Goal: Information Seeking & Learning: Learn about a topic

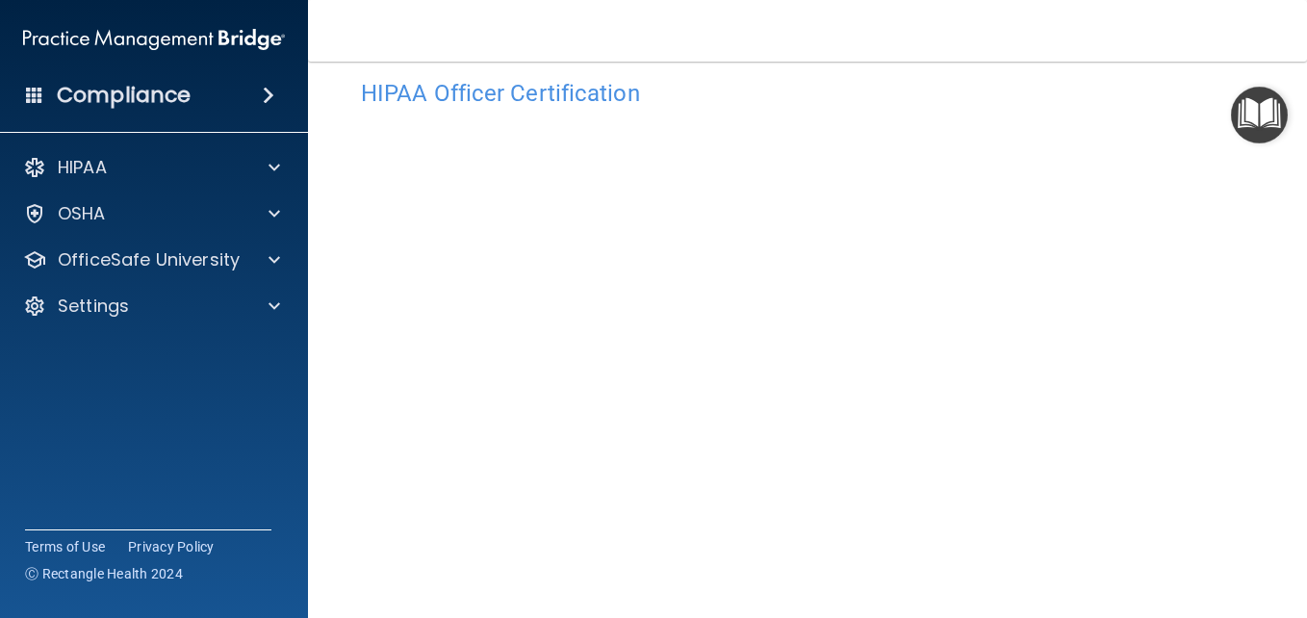
scroll to position [90, 0]
click at [1243, 116] on img "Open Resource Center" at bounding box center [1259, 115] width 57 height 57
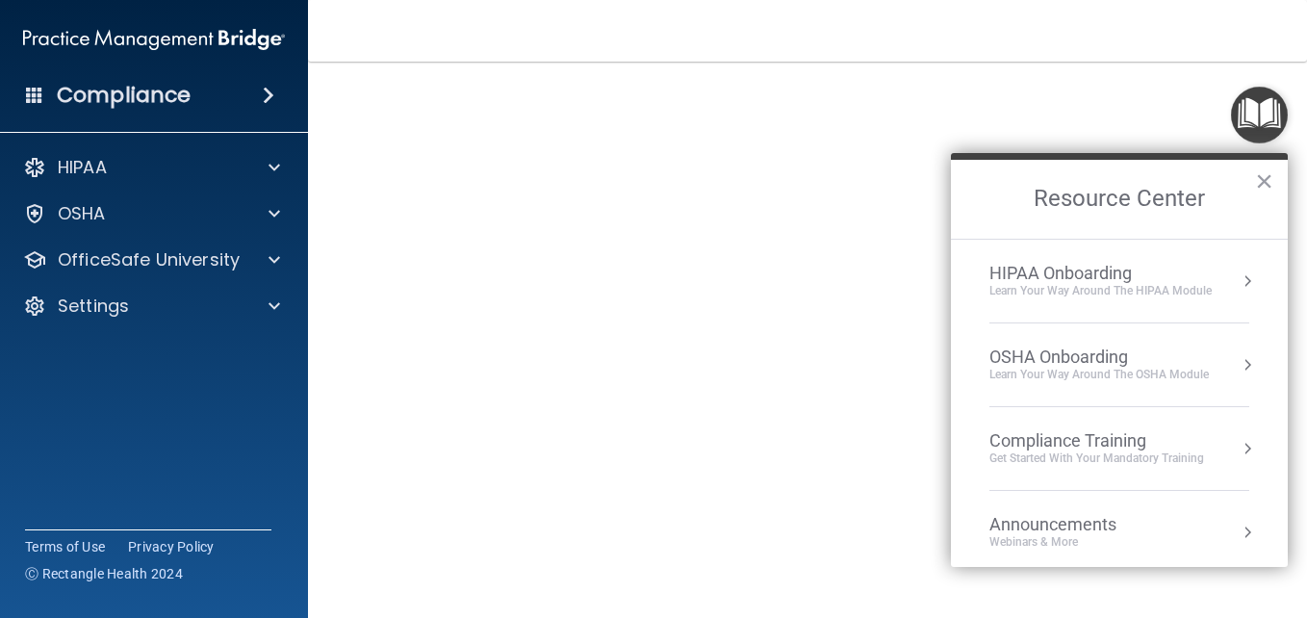
click at [1238, 284] on button "Resource Center" at bounding box center [1247, 280] width 19 height 19
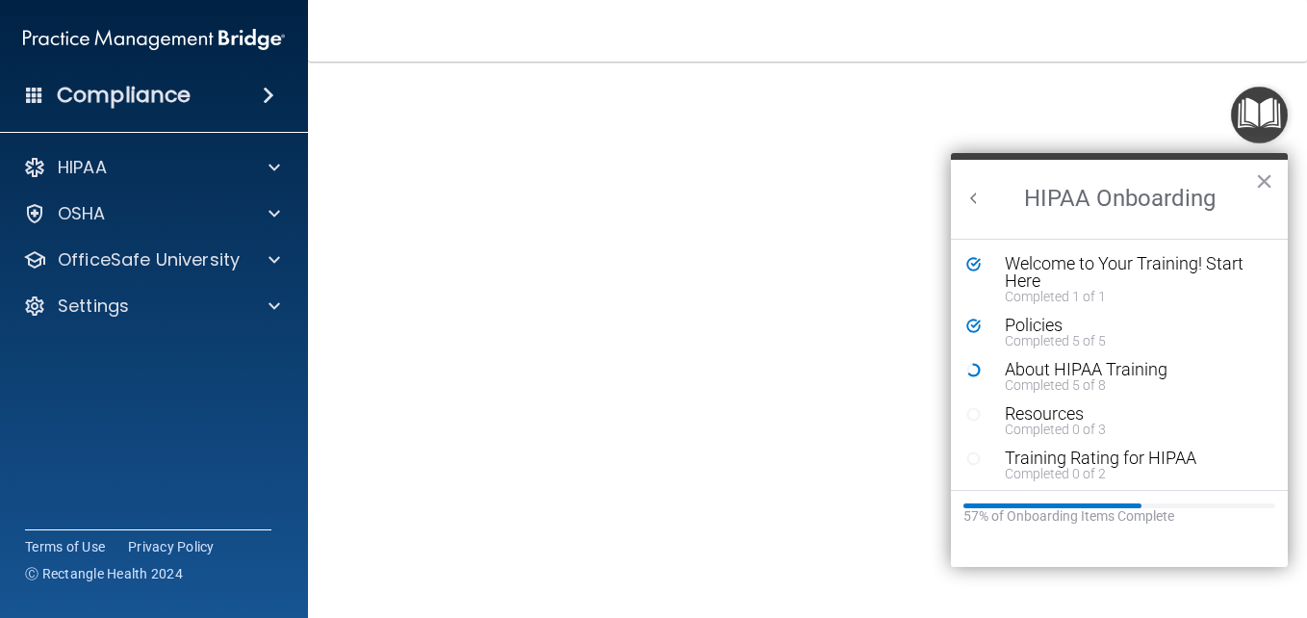
scroll to position [0, 0]
click at [1261, 182] on button "×" at bounding box center [1264, 181] width 18 height 31
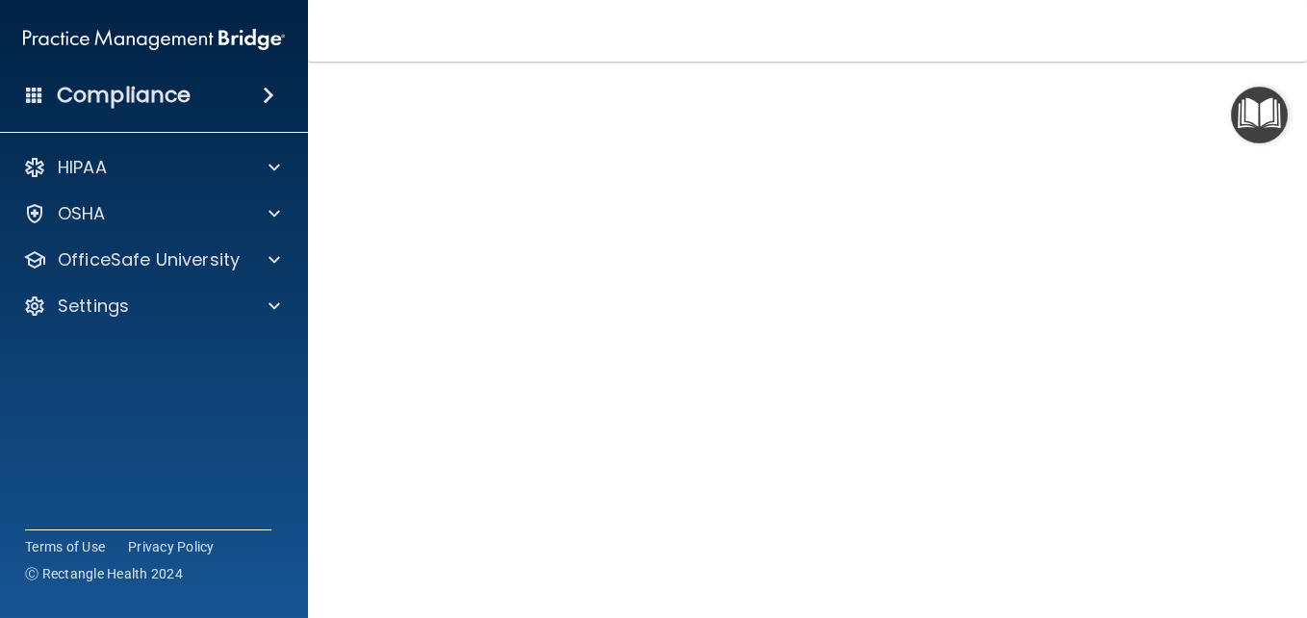
click at [1259, 122] on img "Open Resource Center" at bounding box center [1259, 115] width 57 height 57
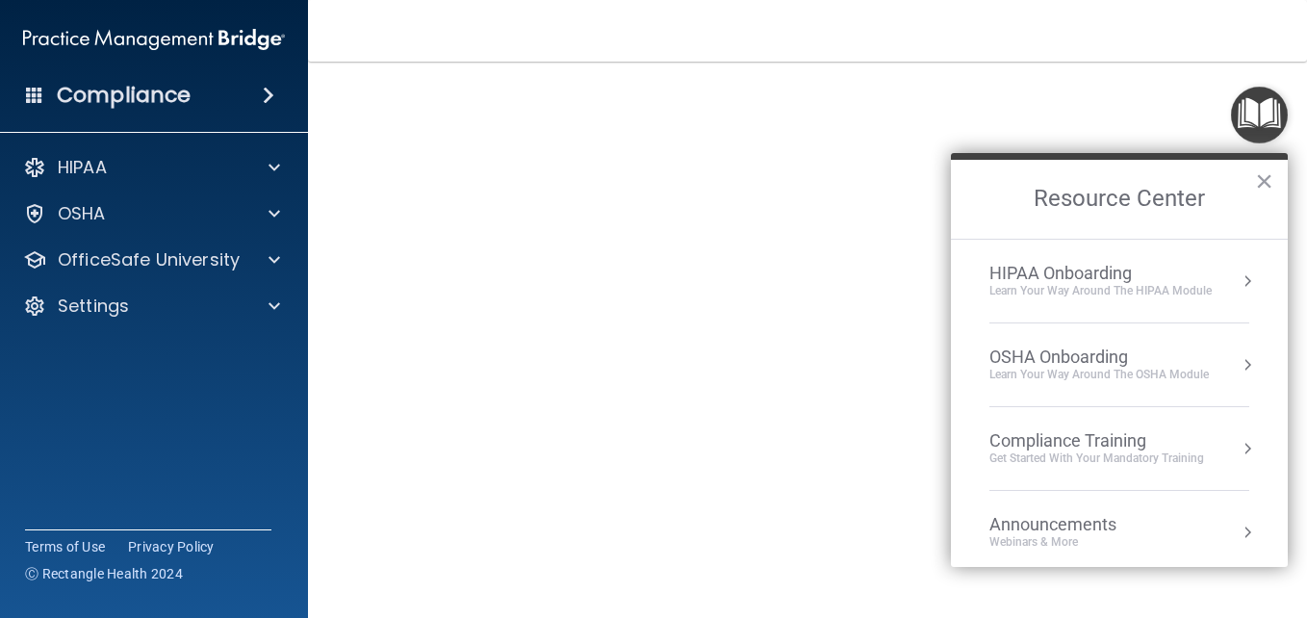
click at [1097, 456] on div "Get Started with your mandatory training" at bounding box center [1097, 459] width 215 height 16
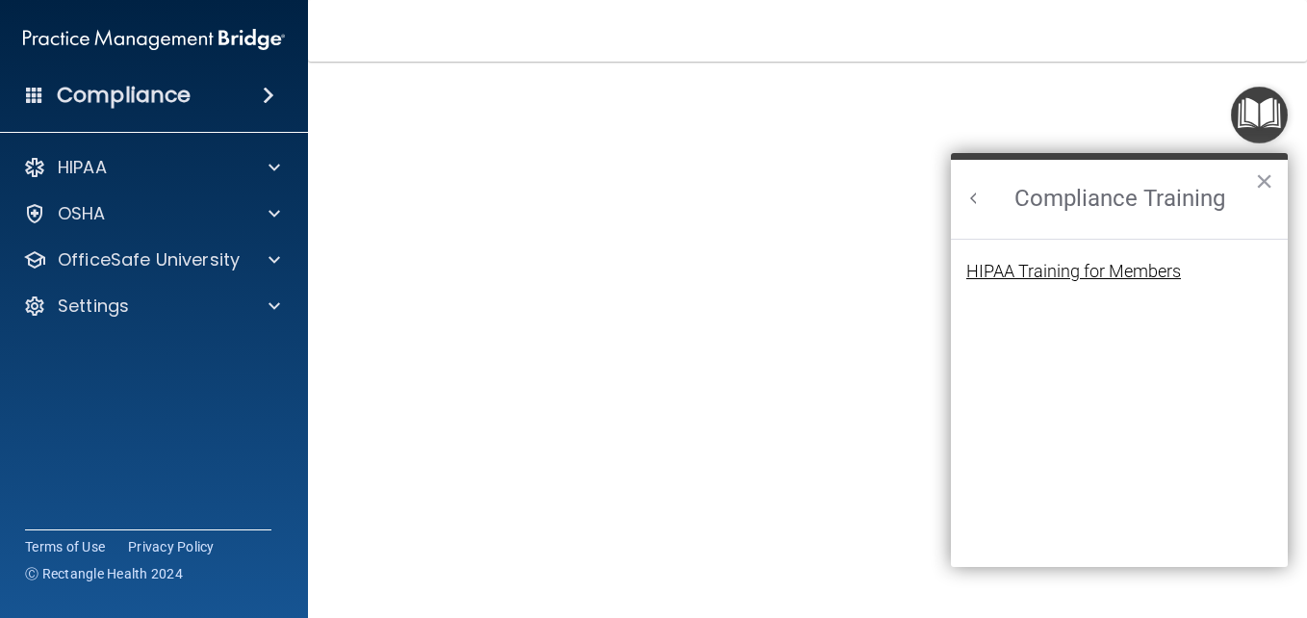
click at [1091, 274] on div "HIPAA Training for Members" at bounding box center [1074, 271] width 215 height 17
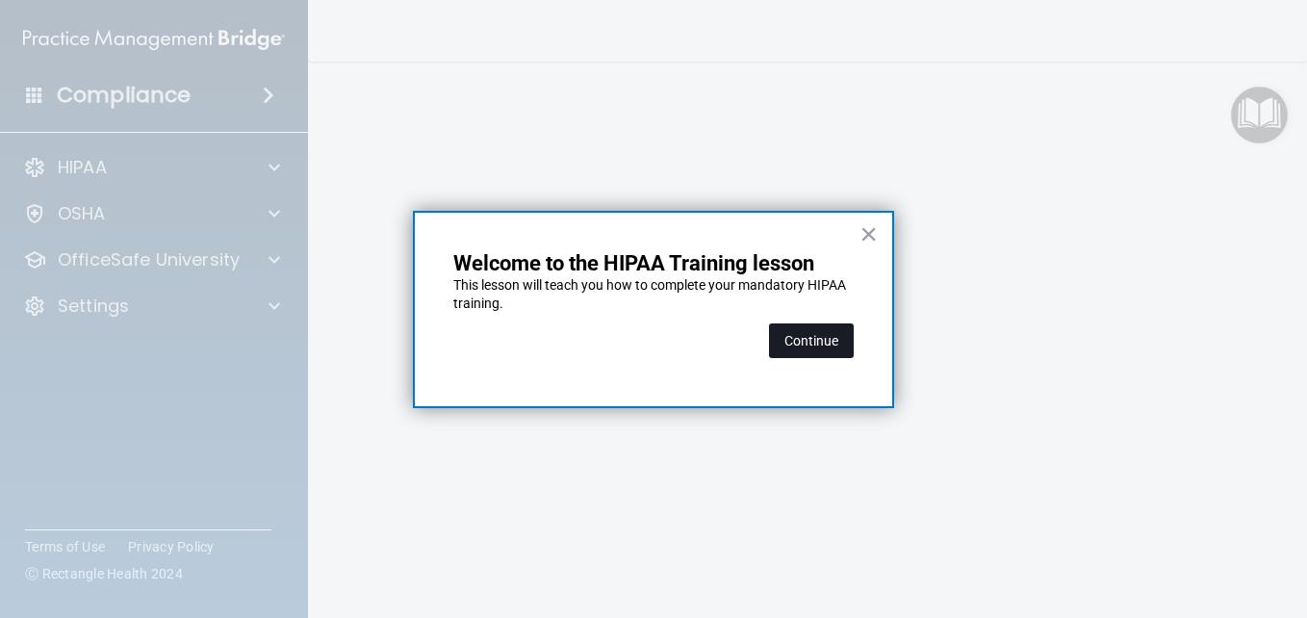
click at [822, 338] on button "Continue" at bounding box center [811, 340] width 85 height 35
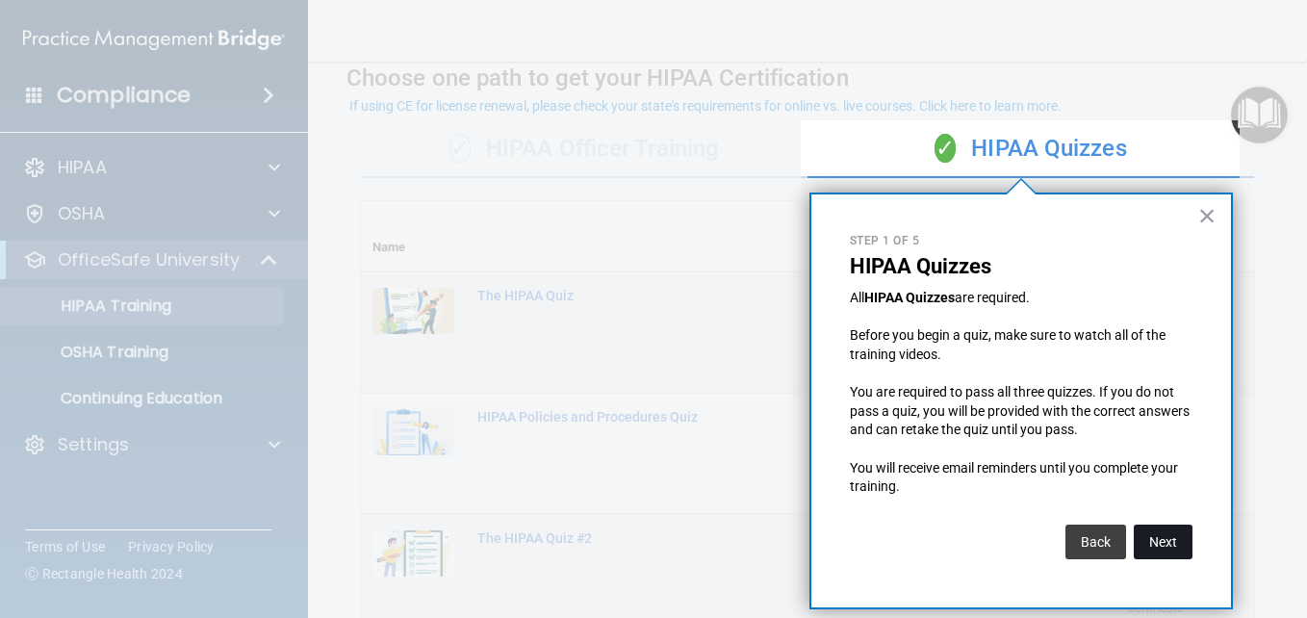
click at [1163, 540] on button "Next" at bounding box center [1163, 542] width 59 height 35
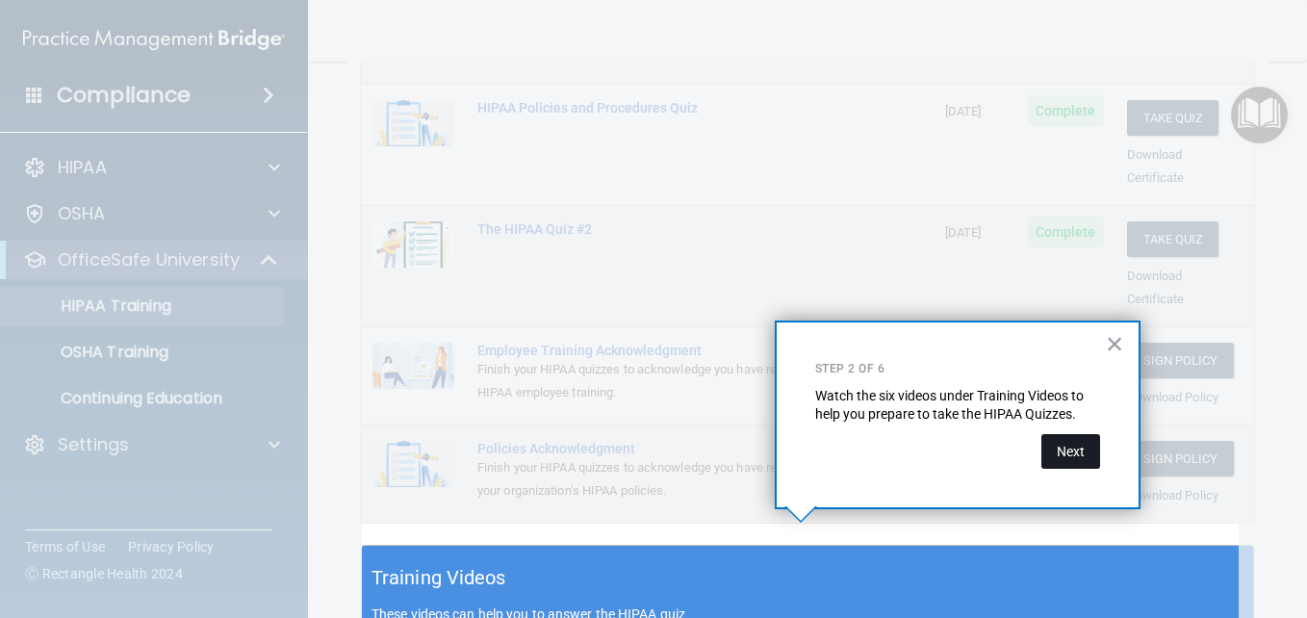
click at [1072, 458] on button "Next" at bounding box center [1071, 451] width 59 height 35
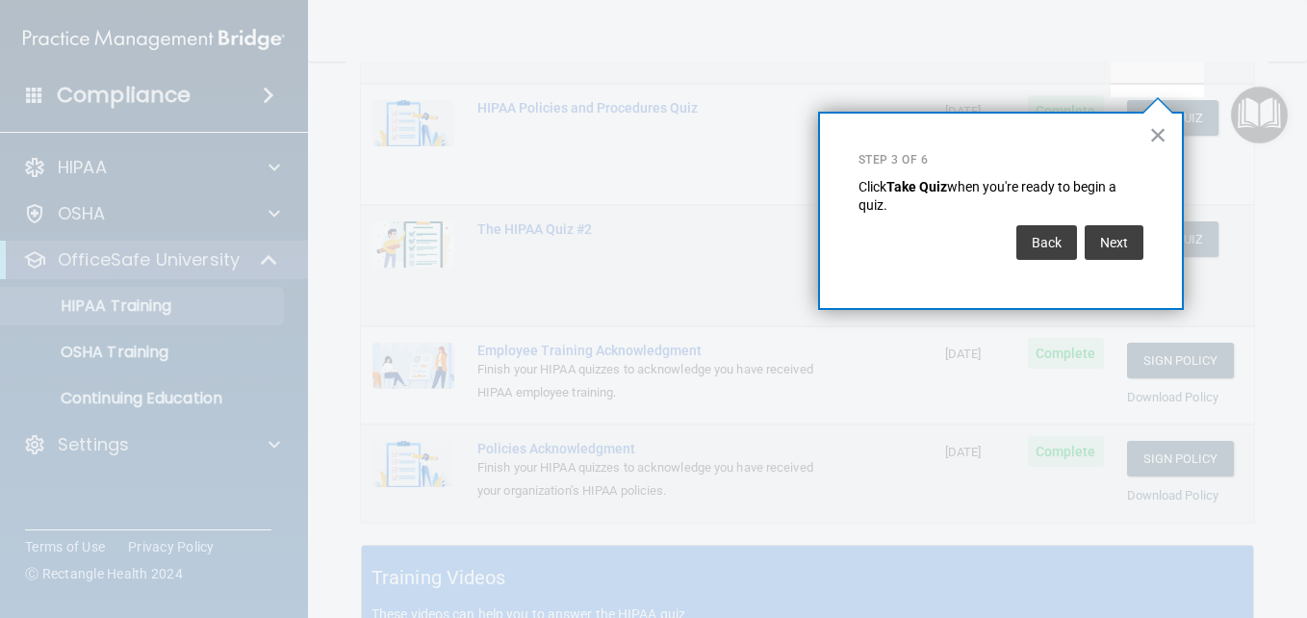
scroll to position [294, 0]
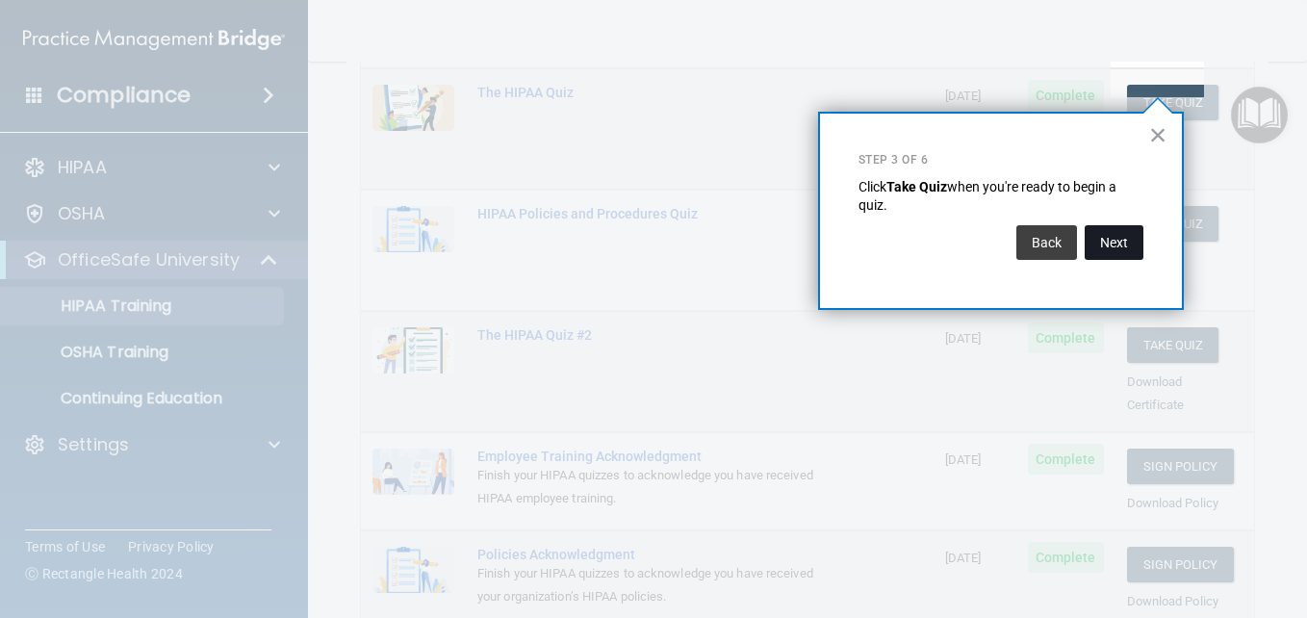
click at [1112, 241] on button "Next" at bounding box center [1114, 242] width 59 height 35
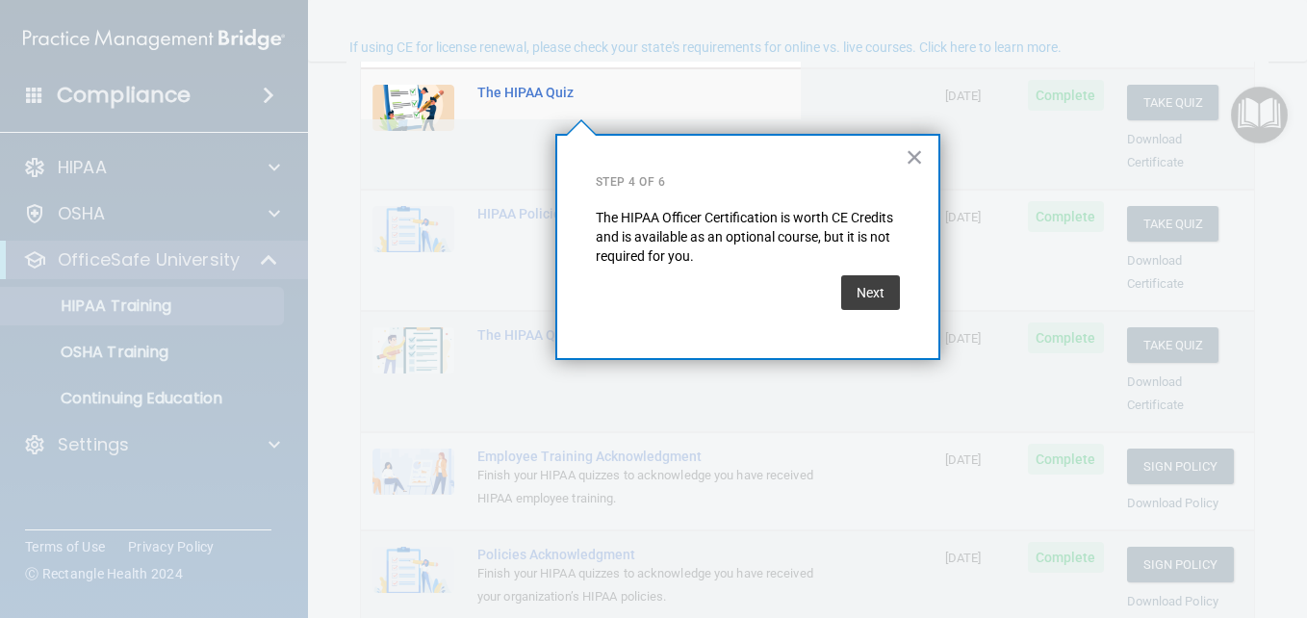
scroll to position [149, 0]
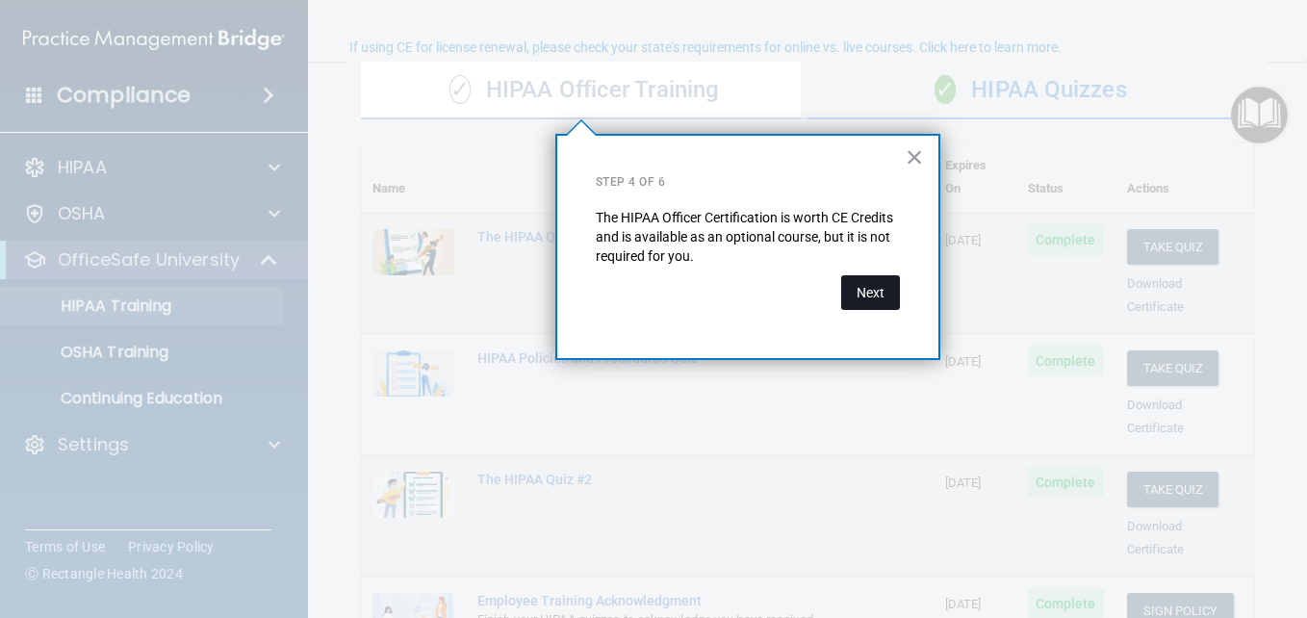
click at [870, 293] on button "Next" at bounding box center [870, 292] width 59 height 35
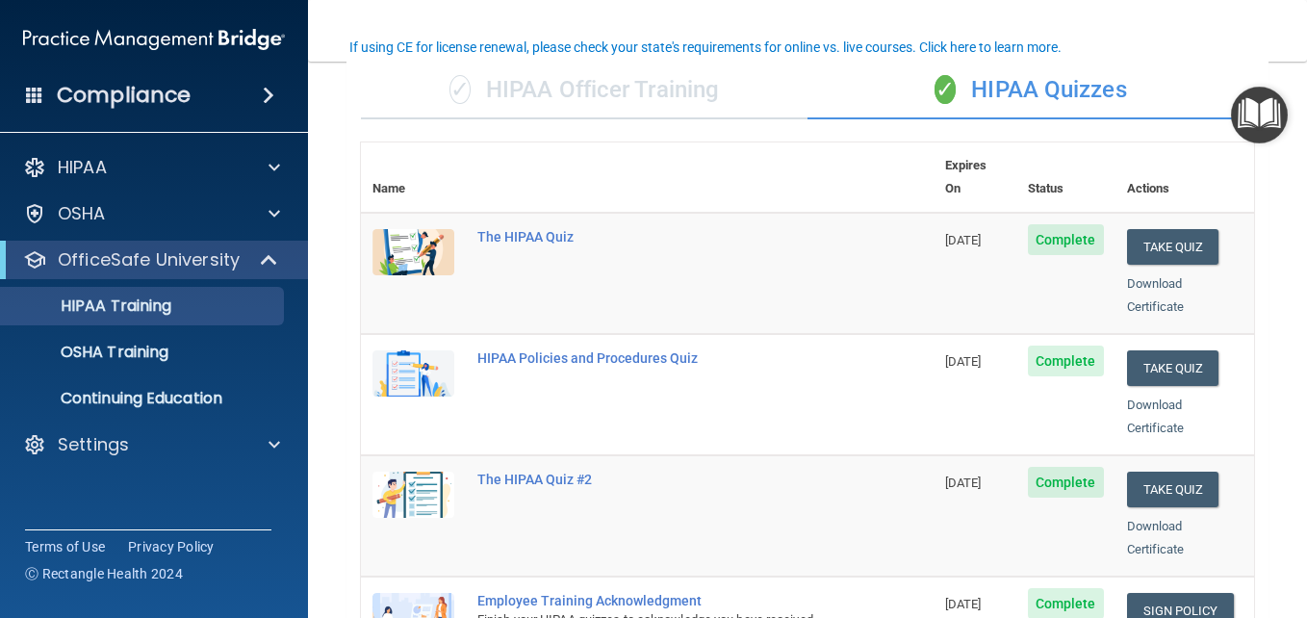
click at [870, 293] on td "The HIPAA Quiz" at bounding box center [700, 273] width 468 height 121
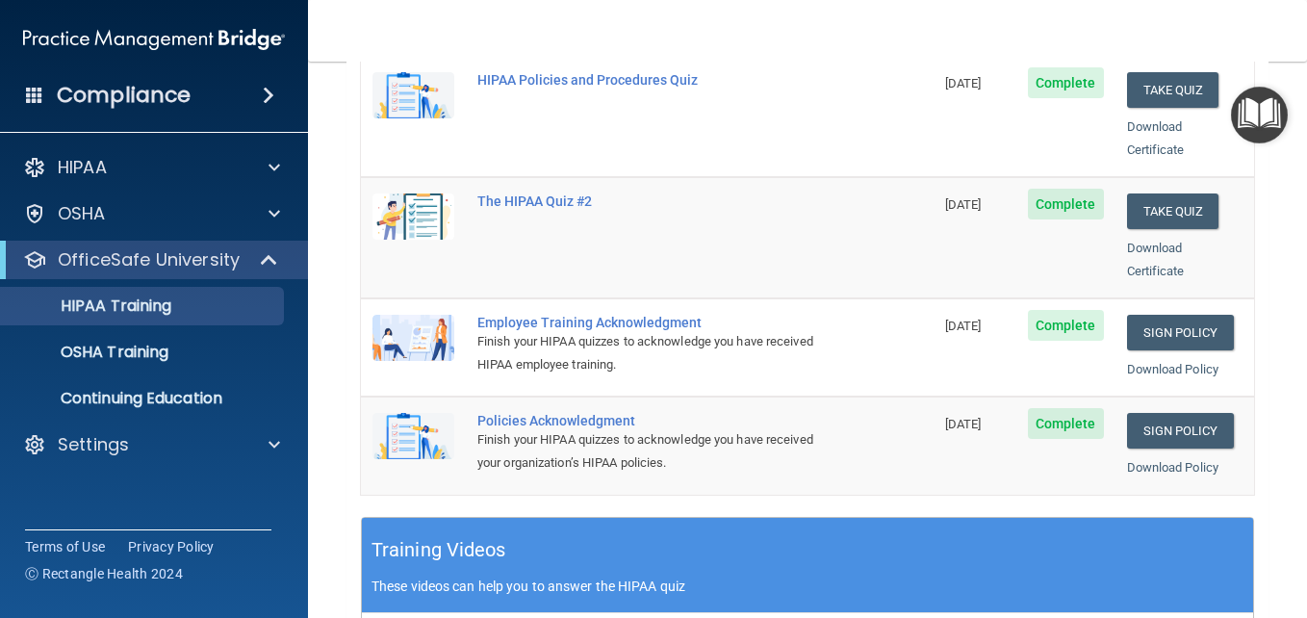
scroll to position [0, 0]
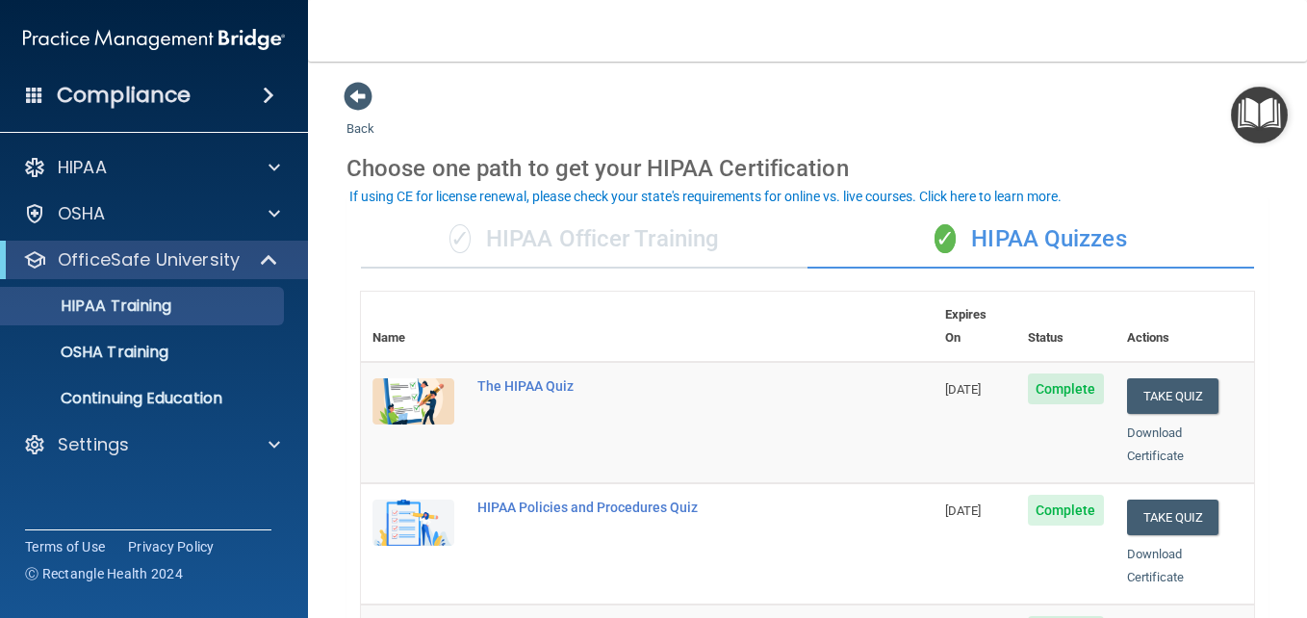
click at [587, 239] on div "✓ HIPAA Officer Training" at bounding box center [584, 240] width 447 height 58
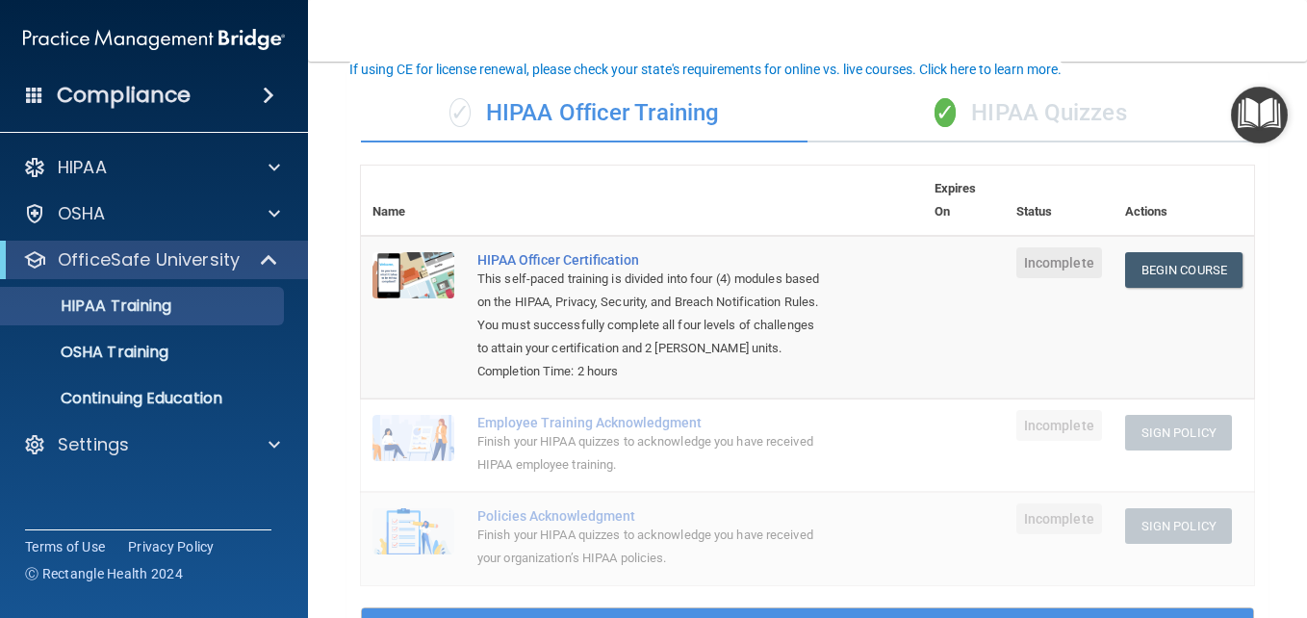
scroll to position [127, 0]
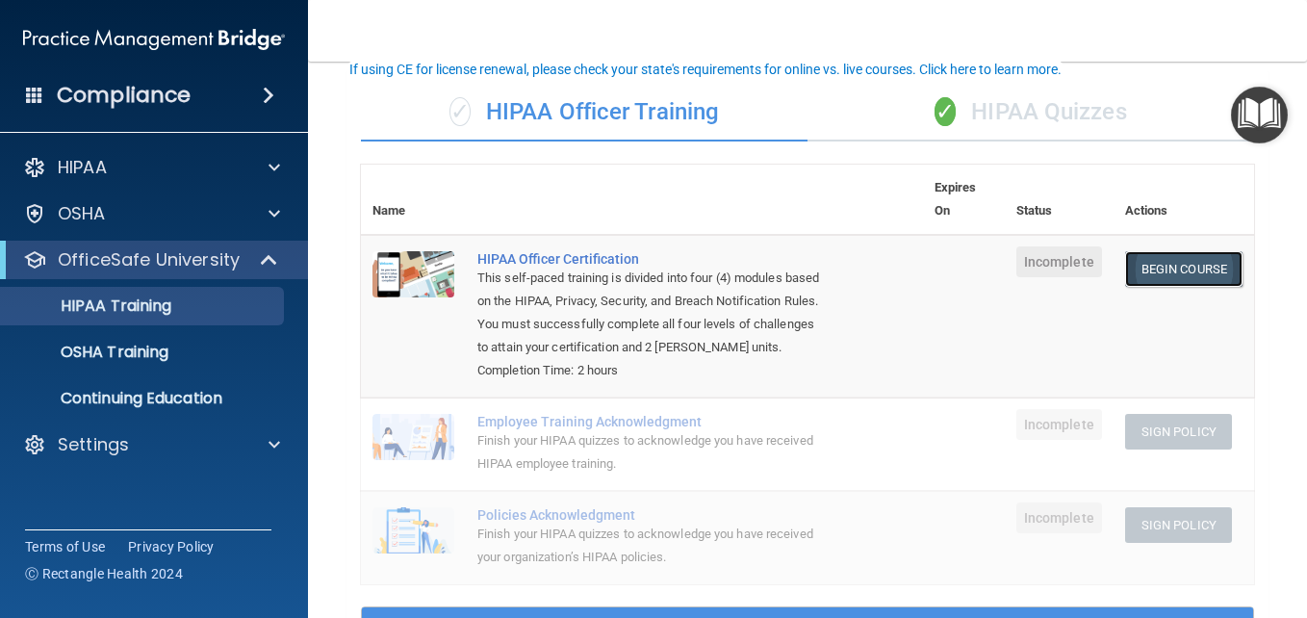
click at [1154, 267] on link "Begin Course" at bounding box center [1183, 269] width 117 height 36
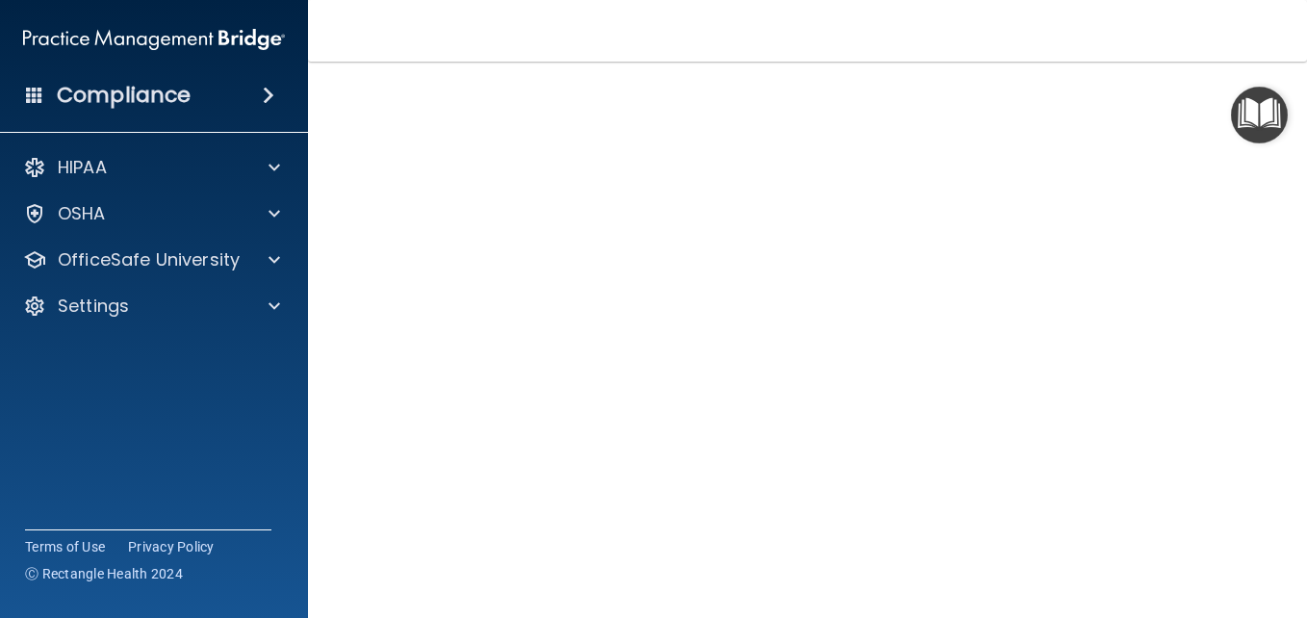
scroll to position [240, 0]
click at [1252, 117] on img "Open Resource Center" at bounding box center [1259, 115] width 57 height 57
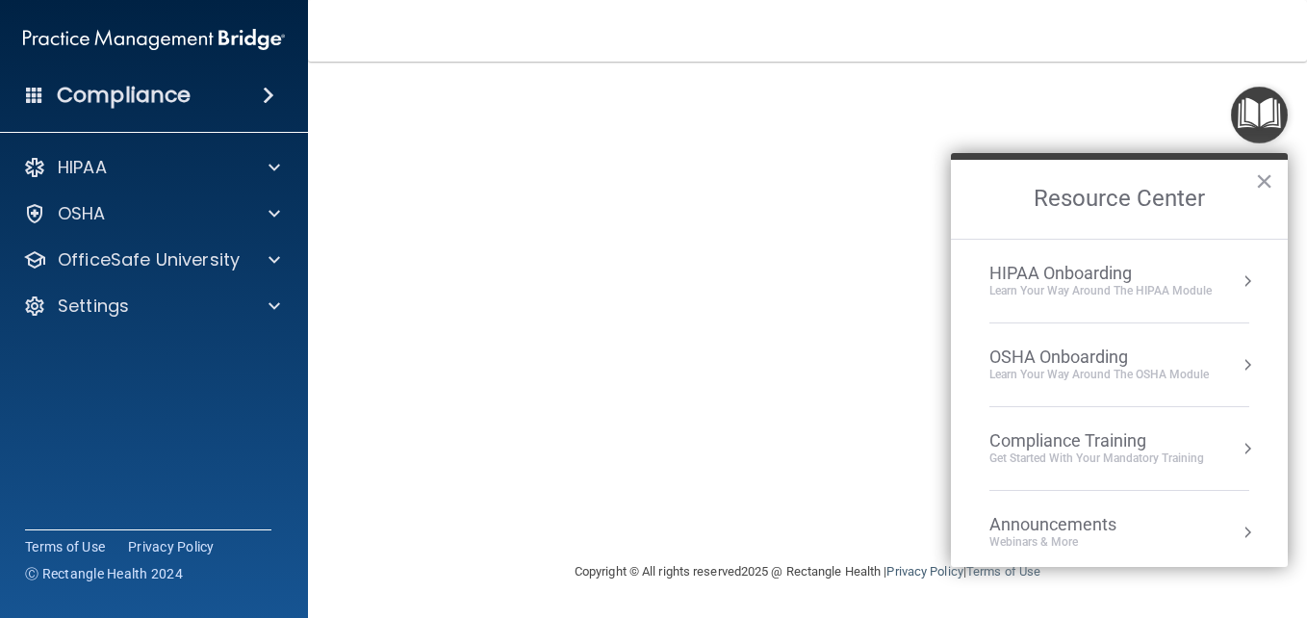
click at [1019, 452] on div "Get Started with your mandatory training" at bounding box center [1097, 459] width 215 height 16
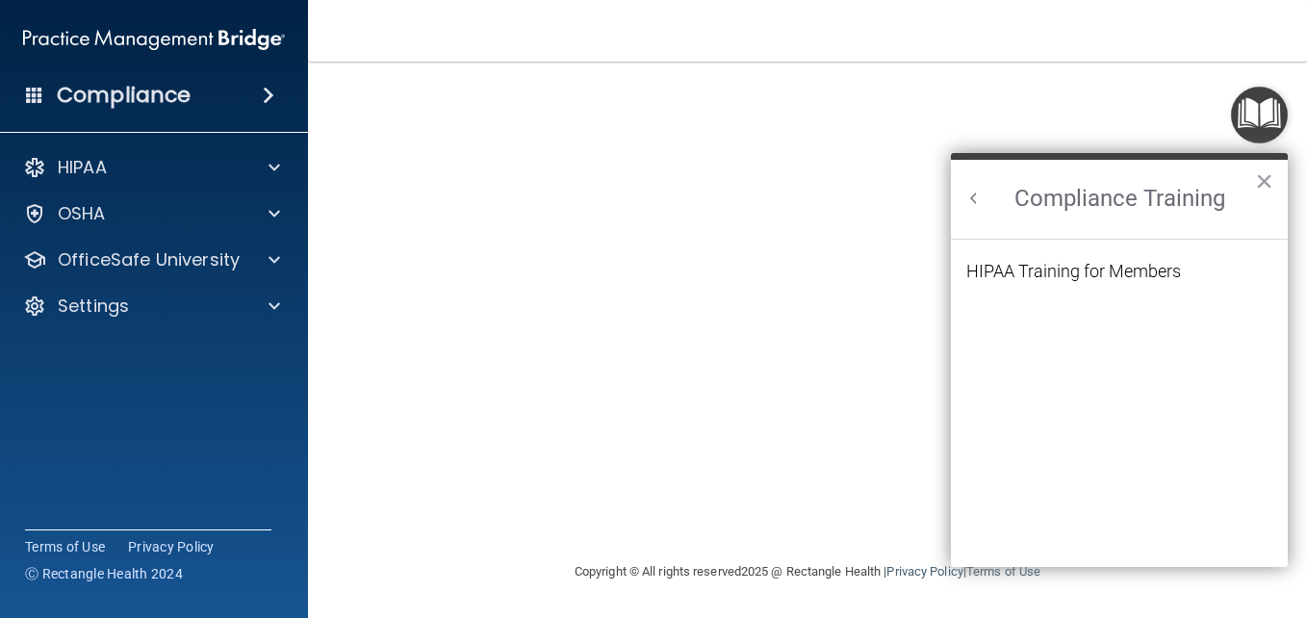
scroll to position [0, 0]
click at [1056, 274] on div "HIPAA Training for Members" at bounding box center [1074, 271] width 215 height 17
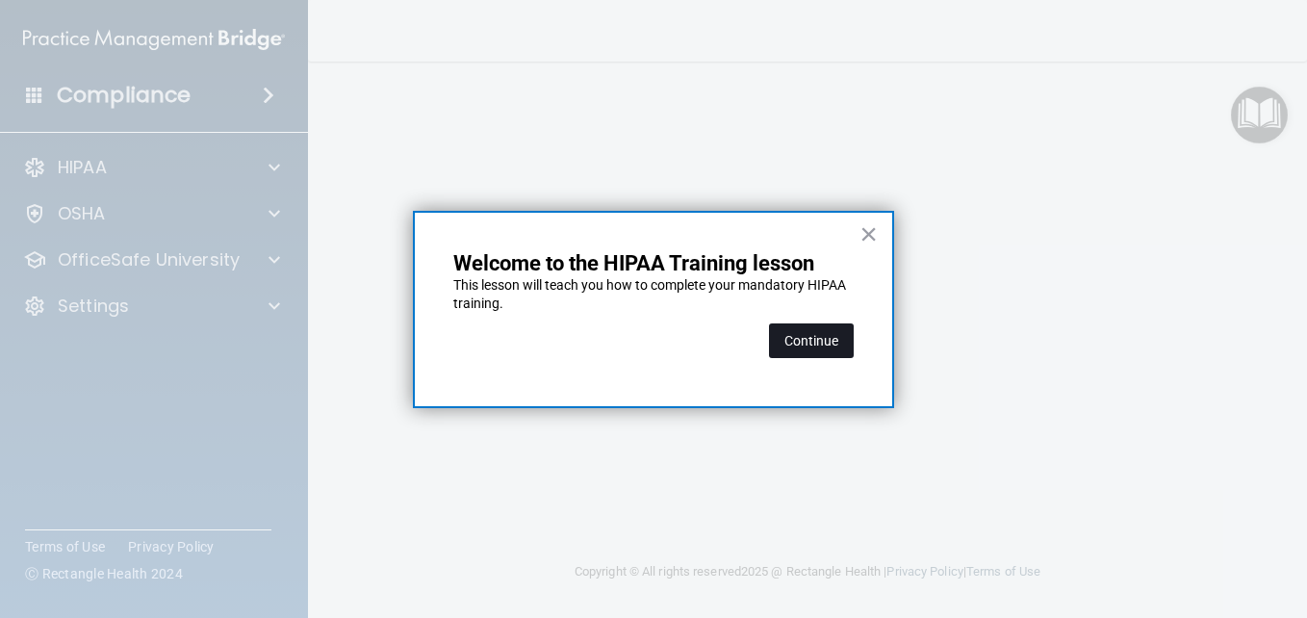
click at [812, 337] on button "Continue" at bounding box center [811, 340] width 85 height 35
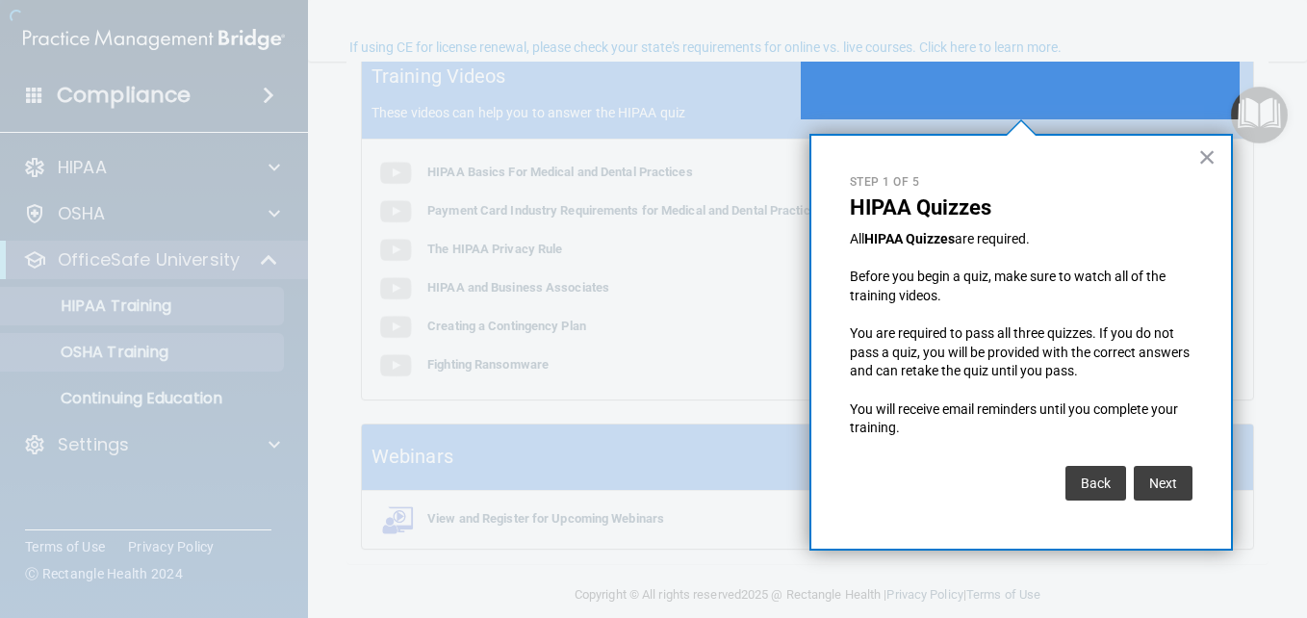
scroll to position [149, 0]
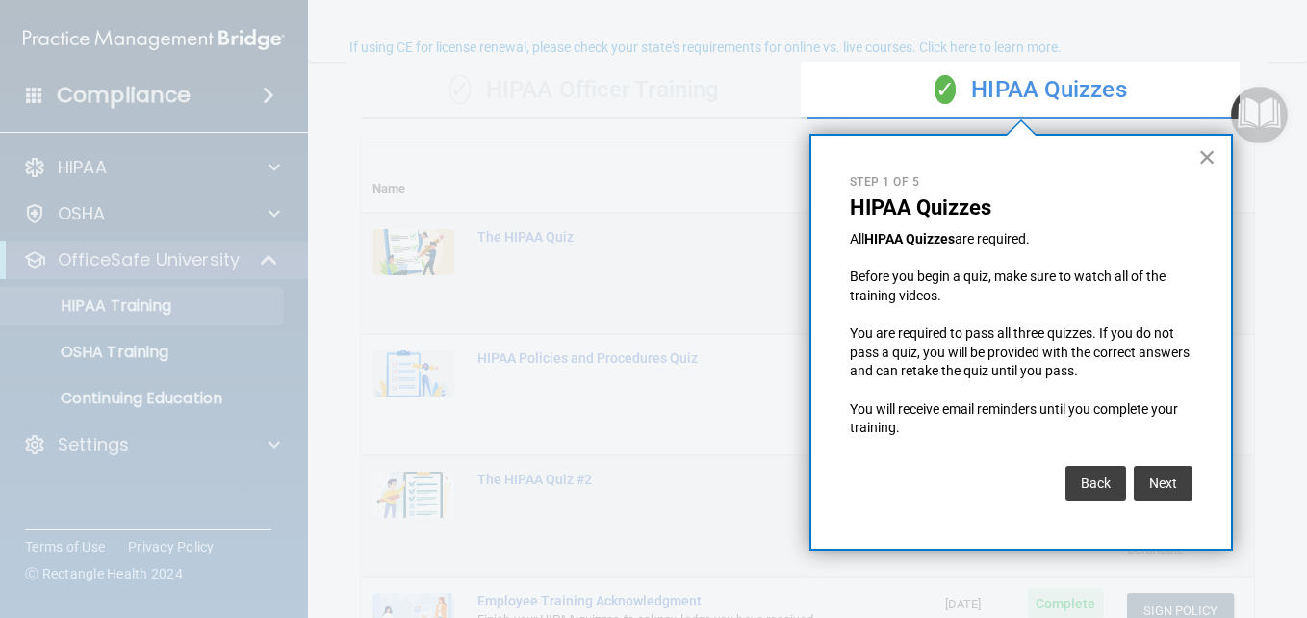
click at [1205, 152] on button "×" at bounding box center [1208, 157] width 18 height 31
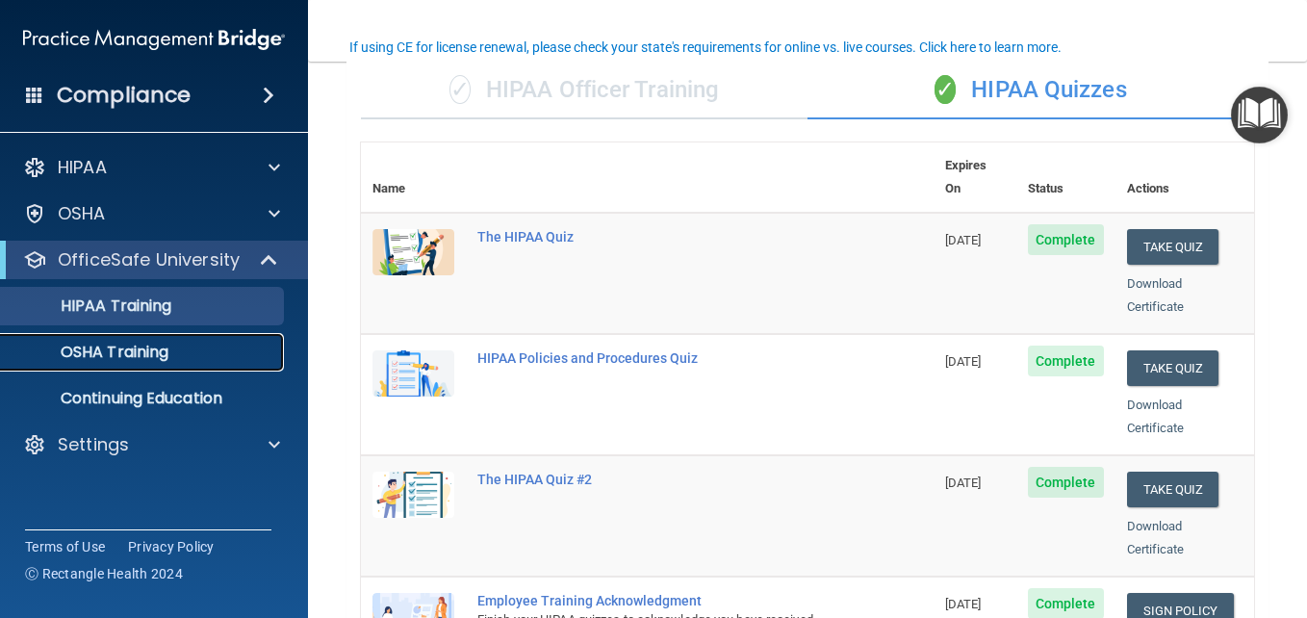
click at [120, 358] on p "OSHA Training" at bounding box center [91, 352] width 156 height 19
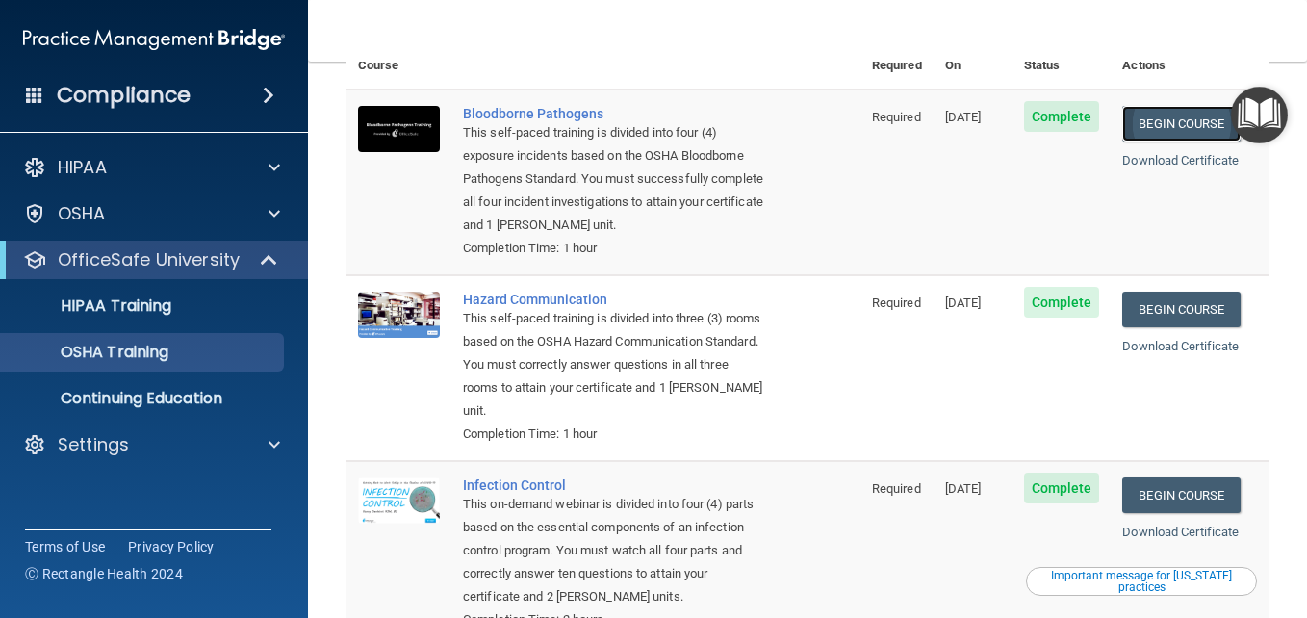
click at [1152, 106] on link "Begin Course" at bounding box center [1181, 124] width 117 height 36
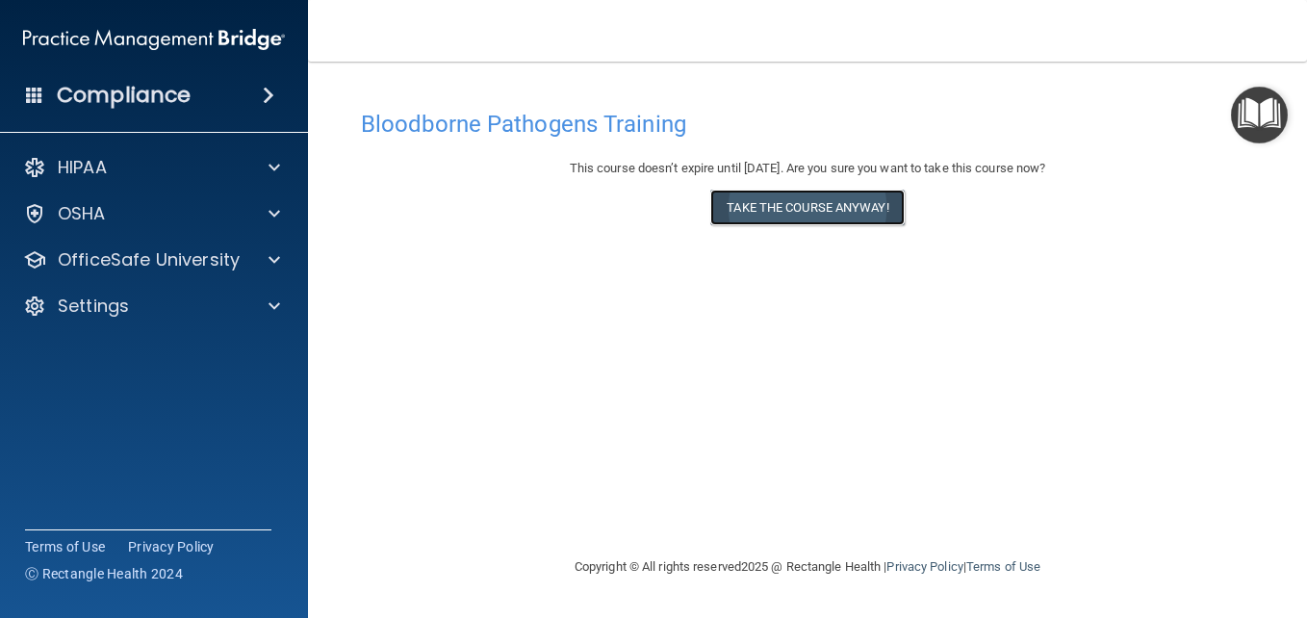
click at [775, 205] on button "Take the course anyway!" at bounding box center [808, 208] width 194 height 36
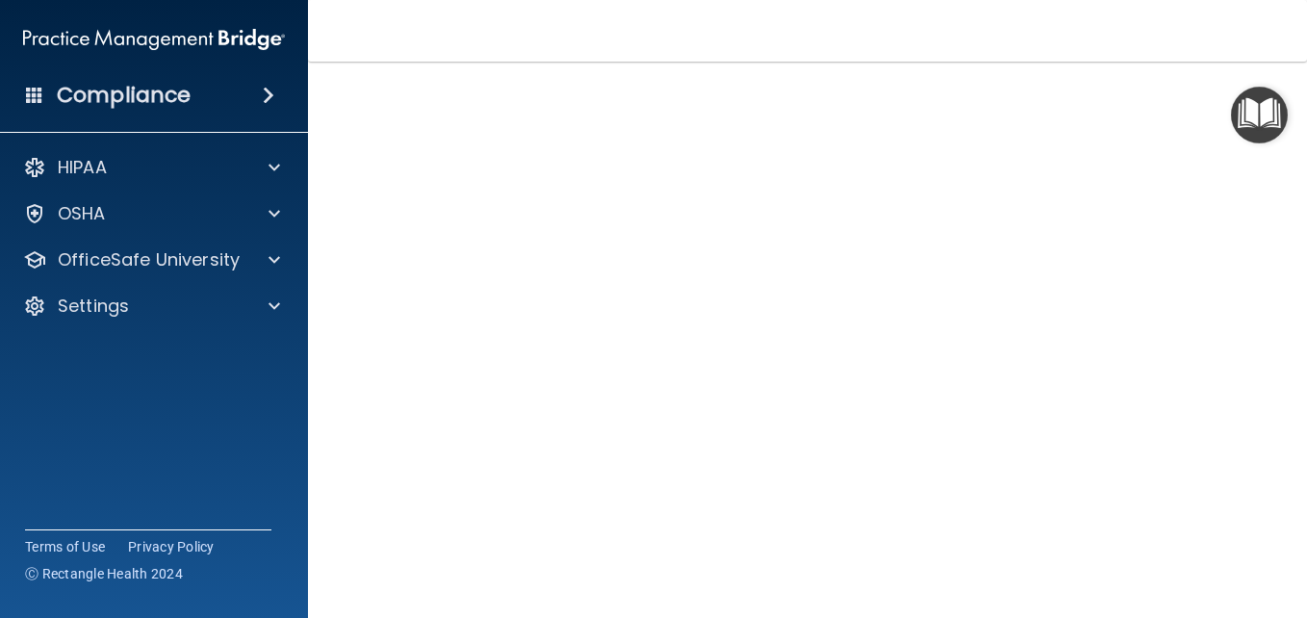
scroll to position [62, 0]
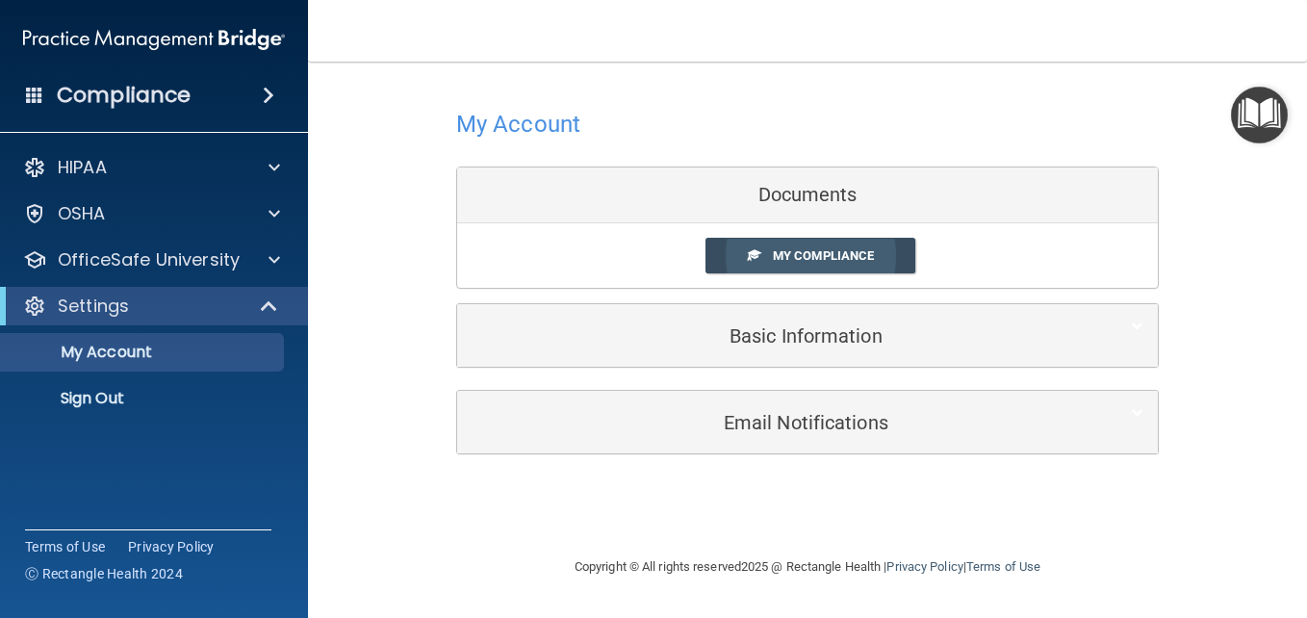
click at [809, 249] on span "My Compliance" at bounding box center [823, 255] width 101 height 14
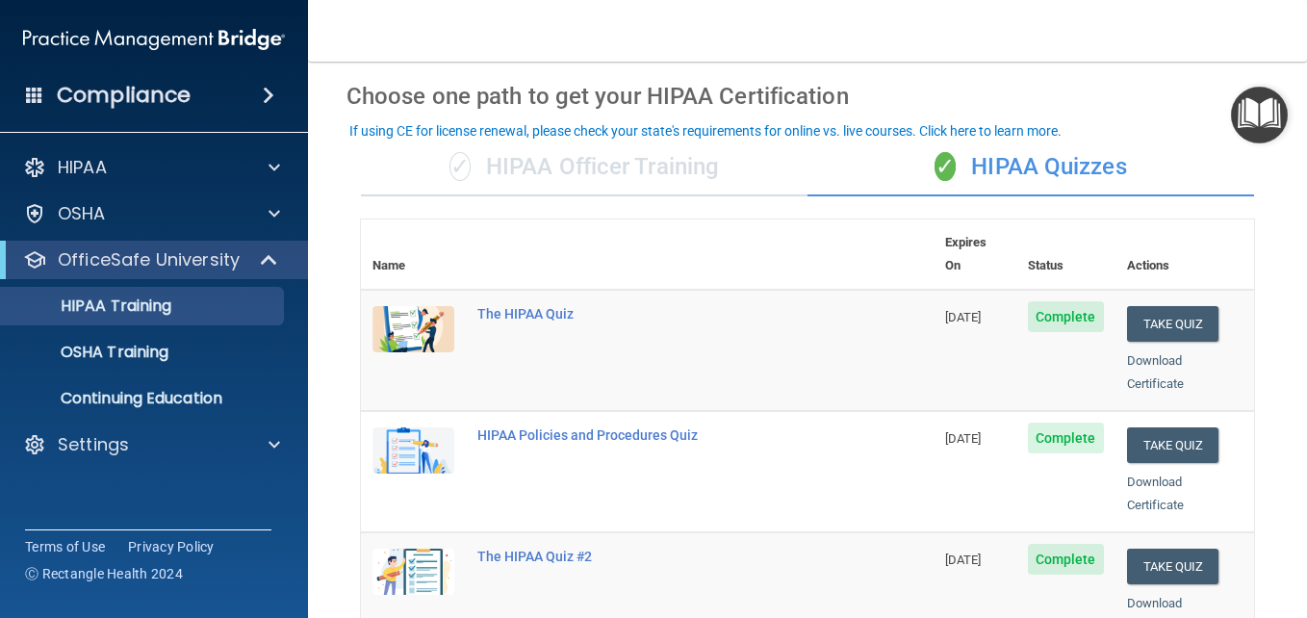
scroll to position [73, 0]
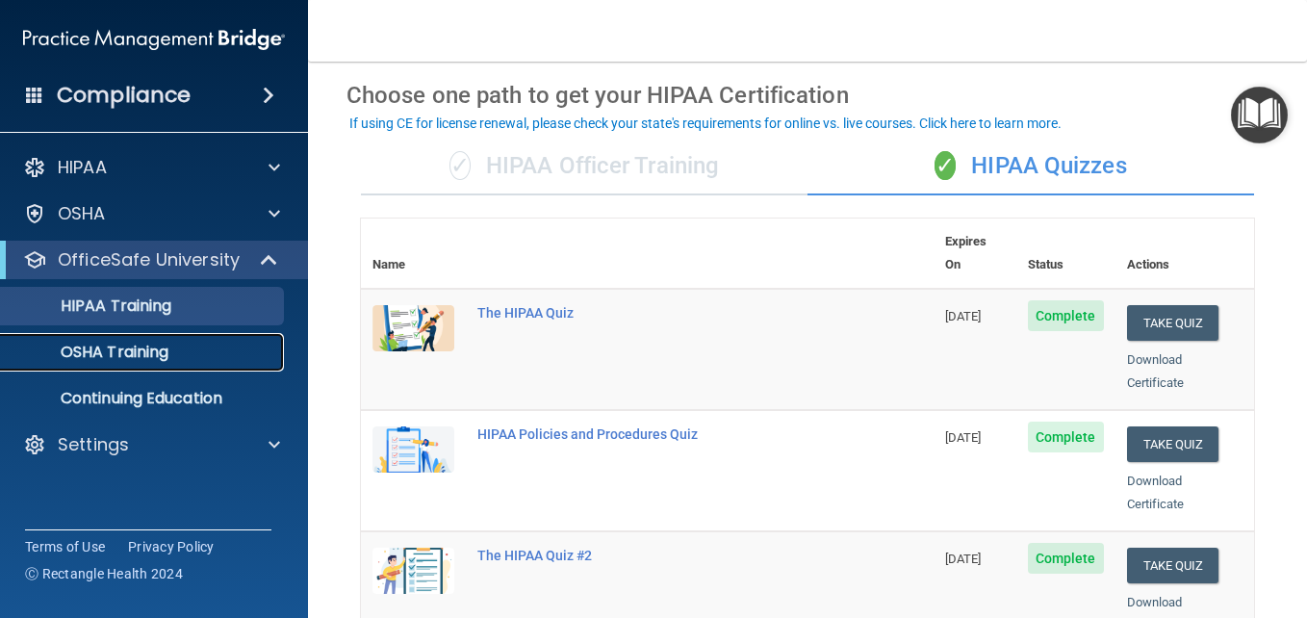
click at [168, 348] on p "OSHA Training" at bounding box center [91, 352] width 156 height 19
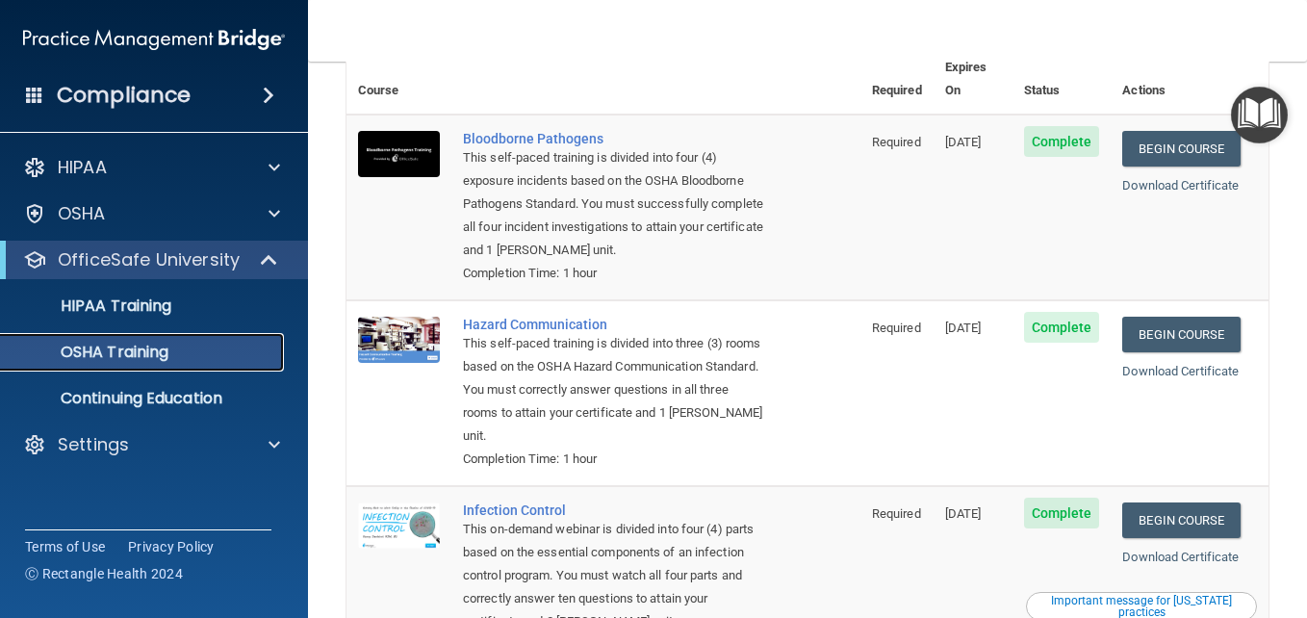
scroll to position [123, 0]
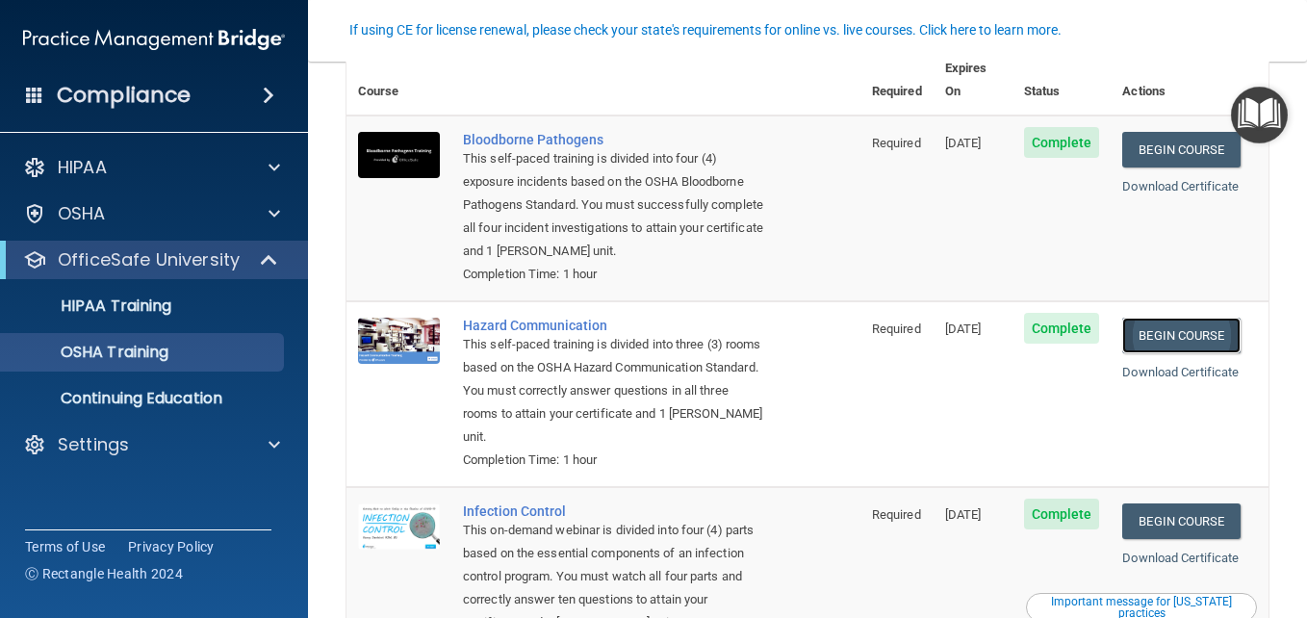
click at [1174, 338] on link "Begin Course" at bounding box center [1181, 336] width 117 height 36
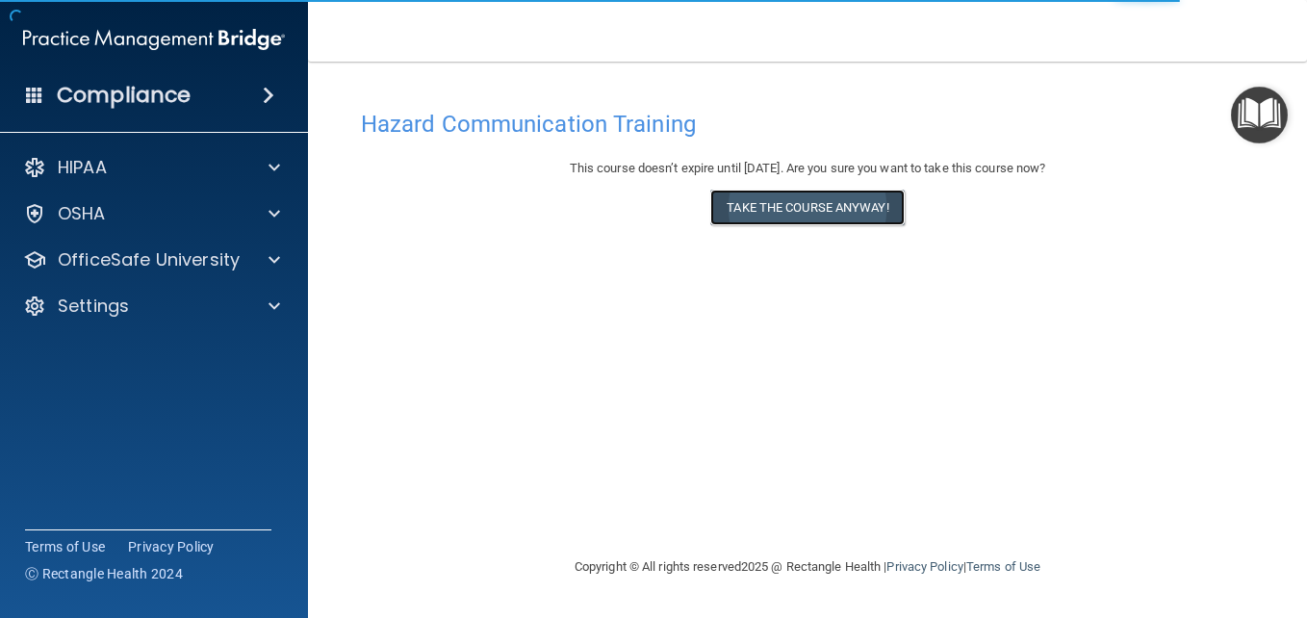
click at [813, 215] on button "Take the course anyway!" at bounding box center [808, 208] width 194 height 36
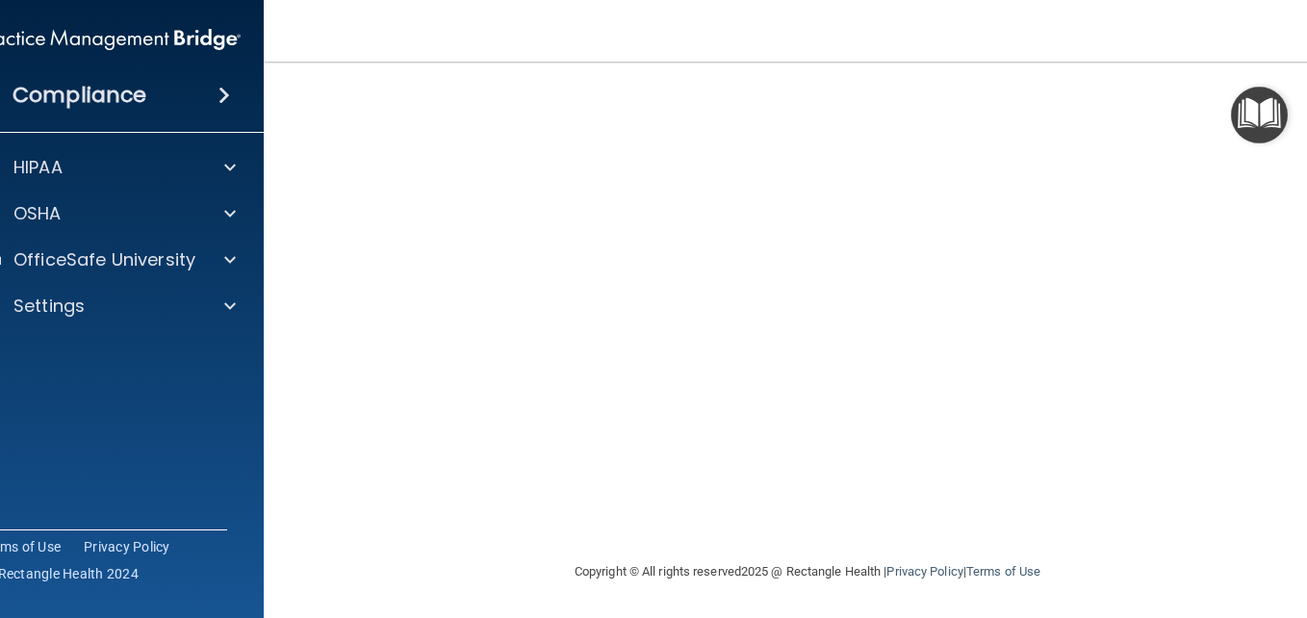
scroll to position [106, 0]
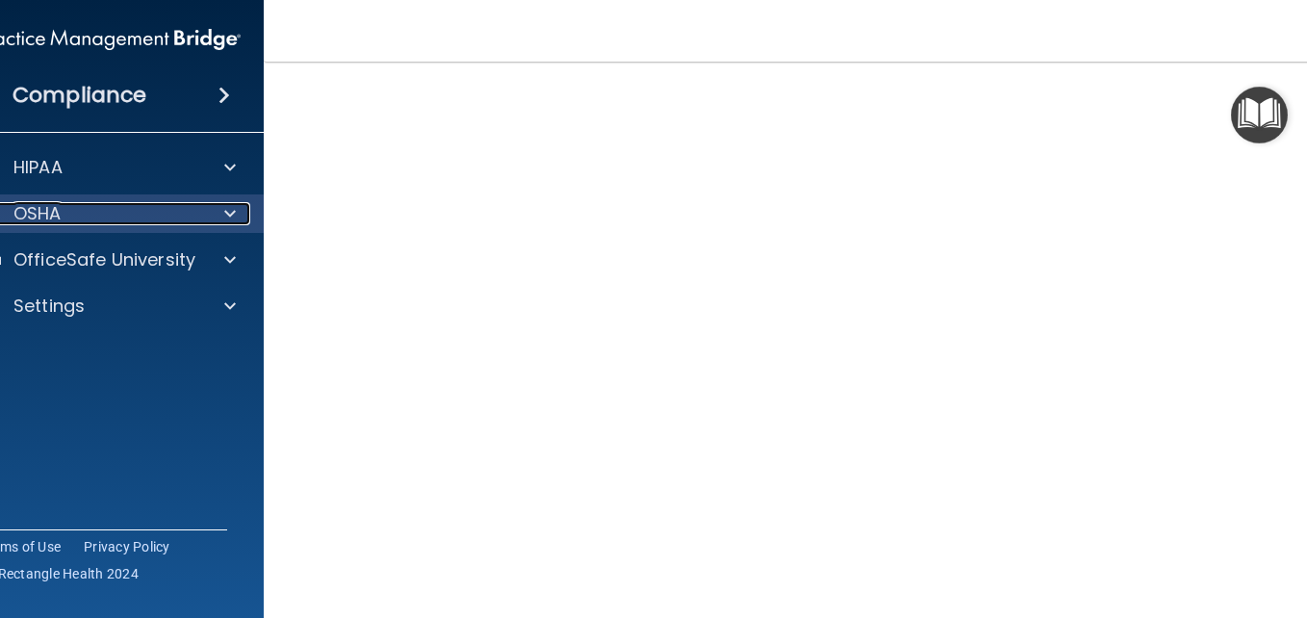
click at [164, 217] on div "OSHA" at bounding box center [83, 213] width 239 height 23
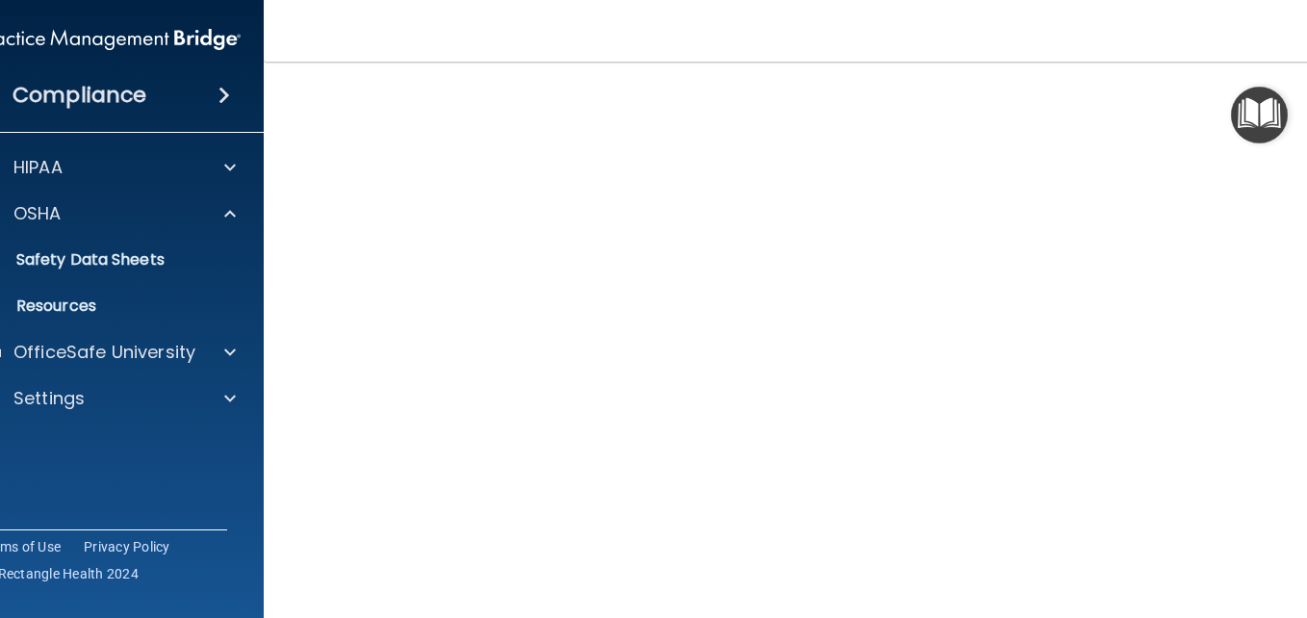
click at [188, 96] on div "Compliance" at bounding box center [110, 95] width 308 height 42
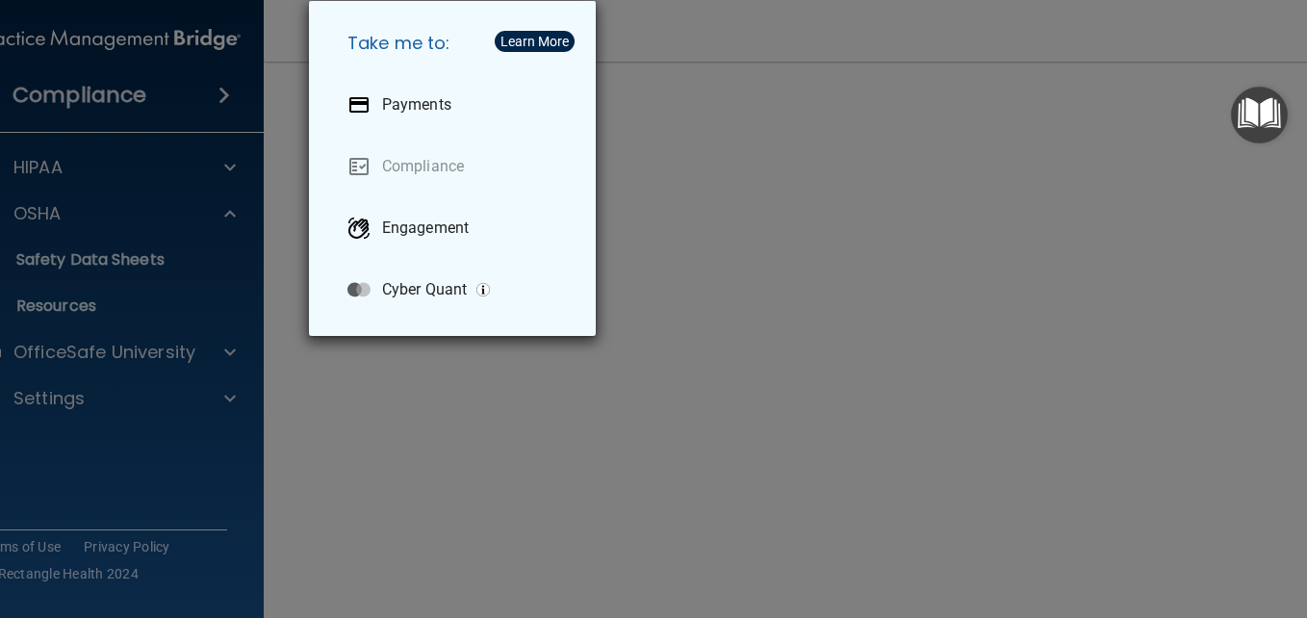
click at [796, 225] on div "Take me to: Payments Compliance Engagement Cyber Quant" at bounding box center [653, 309] width 1307 height 618
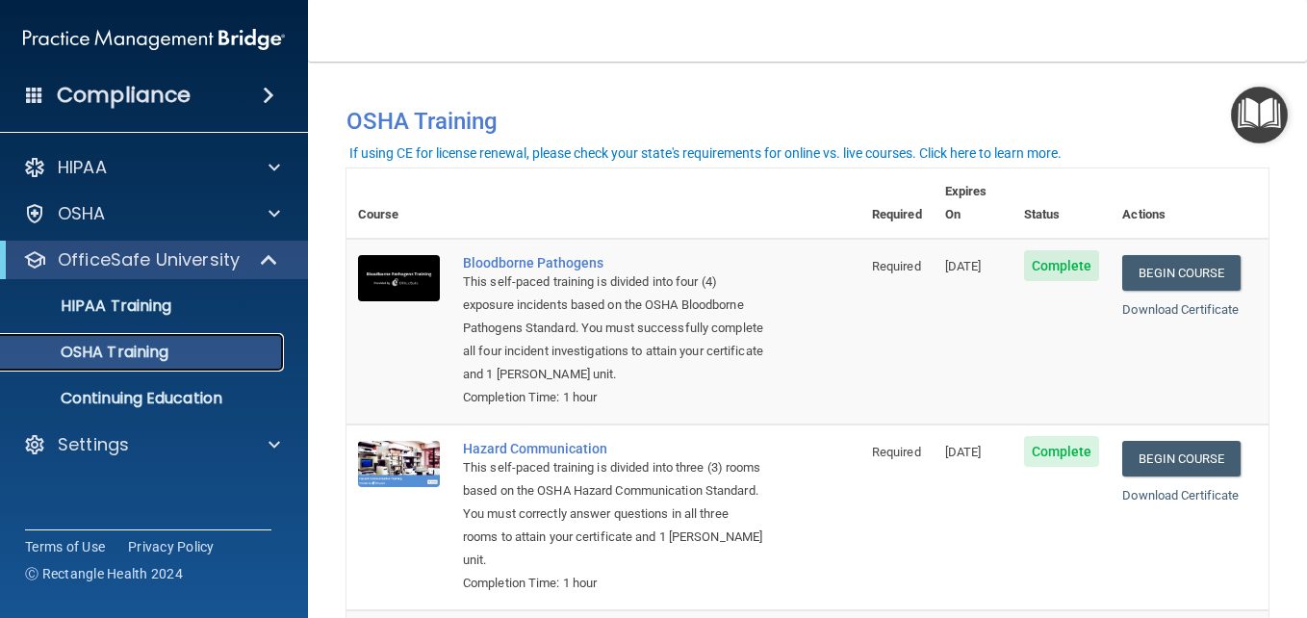
click at [128, 354] on p "OSHA Training" at bounding box center [91, 352] width 156 height 19
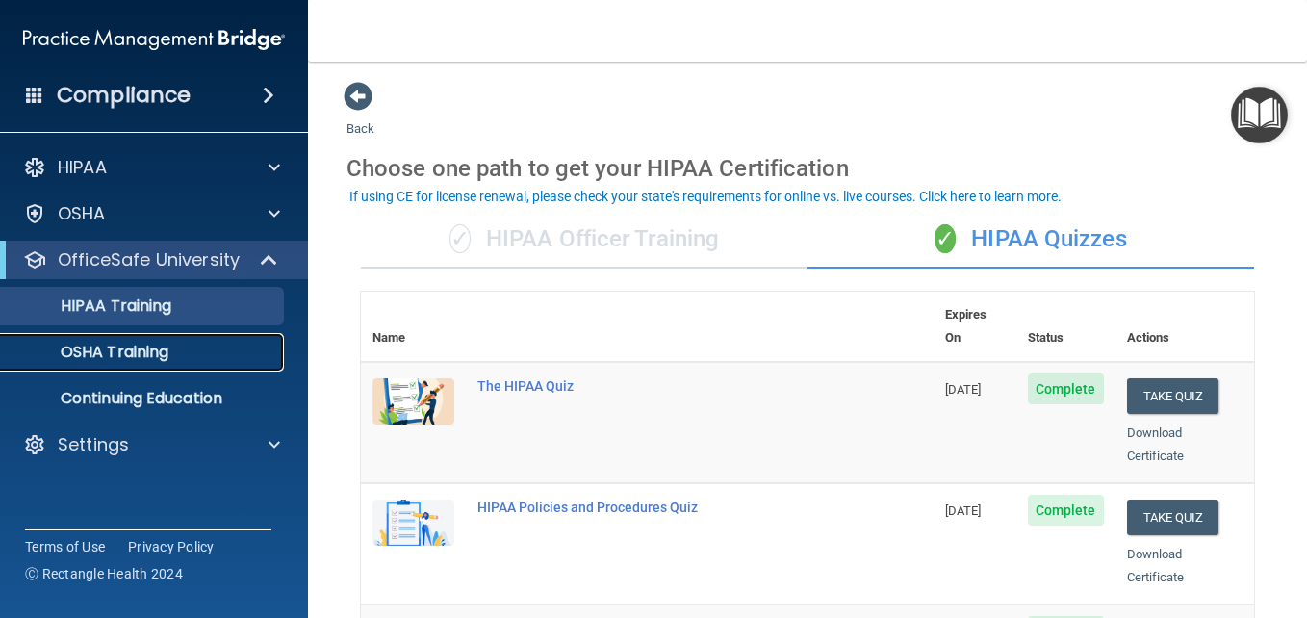
click at [123, 362] on p "OSHA Training" at bounding box center [91, 352] width 156 height 19
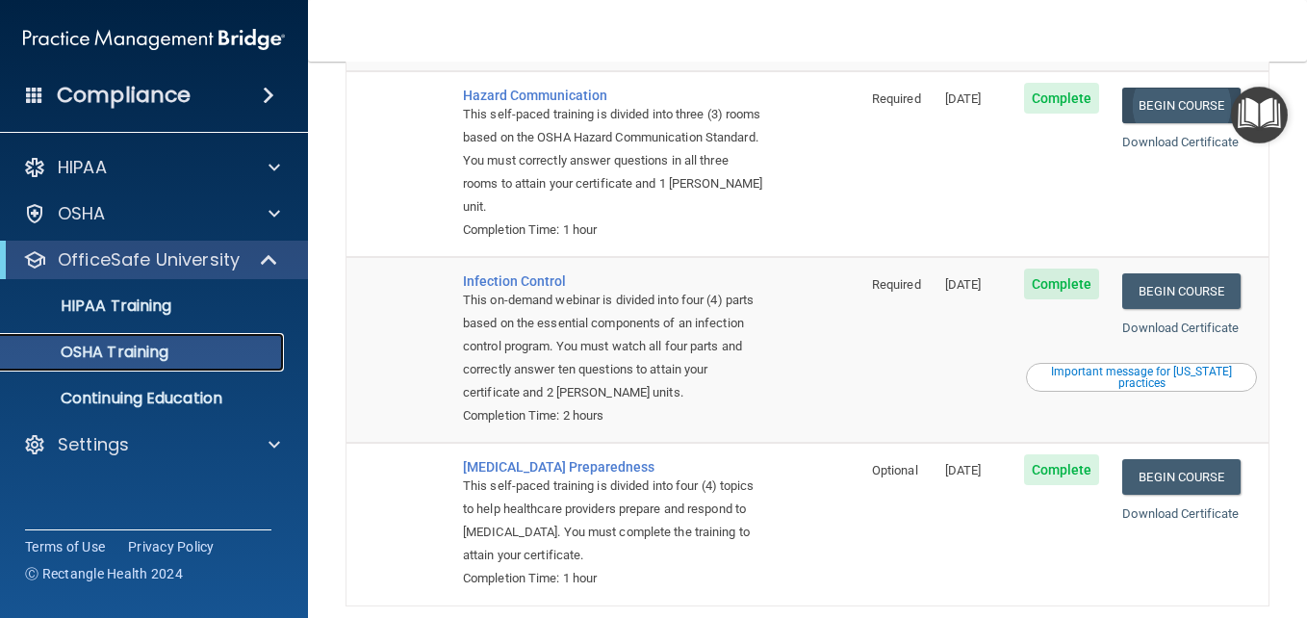
scroll to position [355, 0]
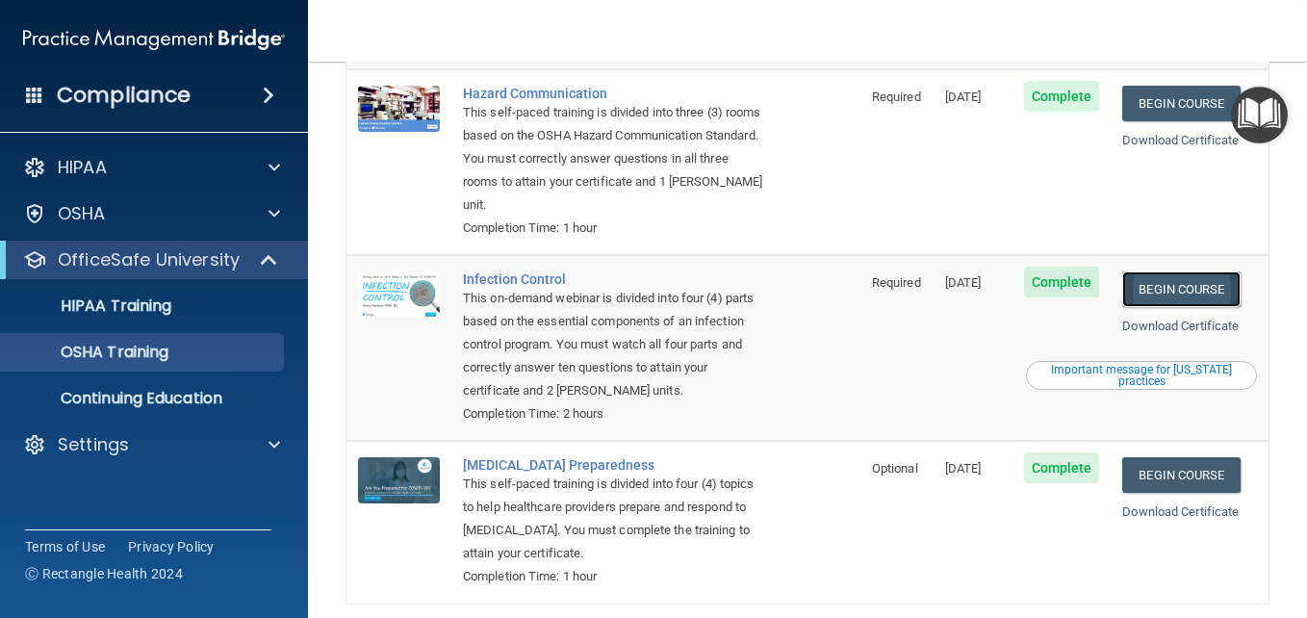
click at [1155, 288] on link "Begin Course" at bounding box center [1181, 289] width 117 height 36
click at [261, 360] on div "OSHA Training" at bounding box center [144, 352] width 263 height 19
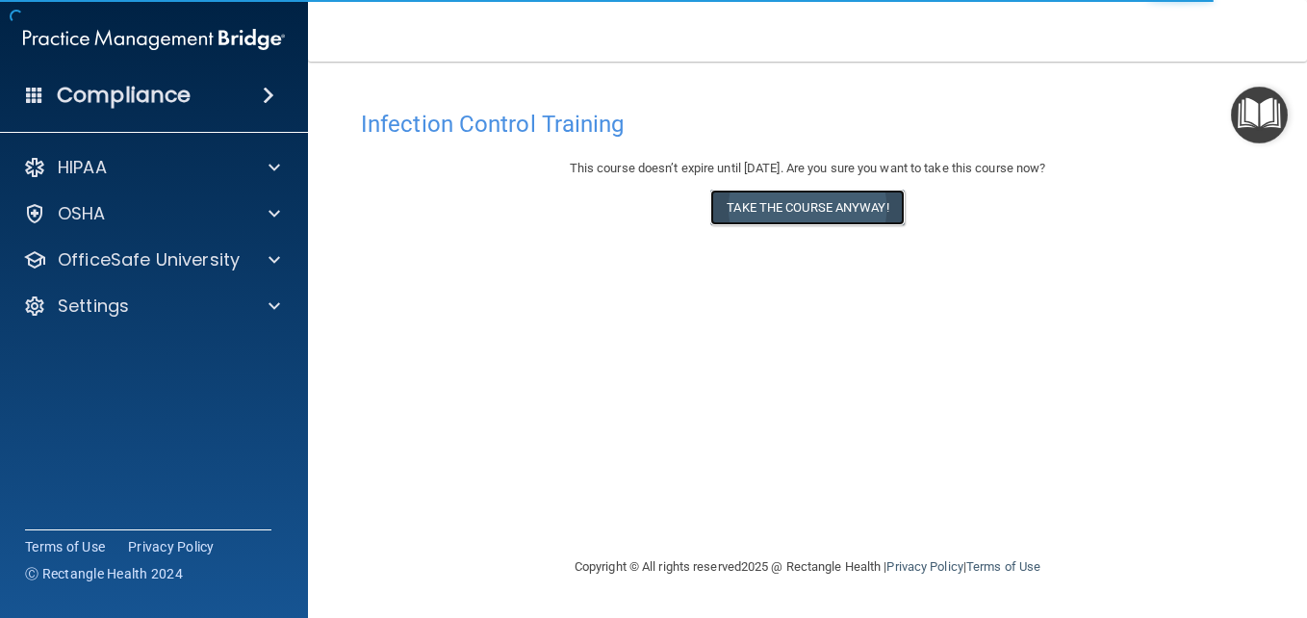
click at [760, 220] on button "Take the course anyway!" at bounding box center [808, 208] width 194 height 36
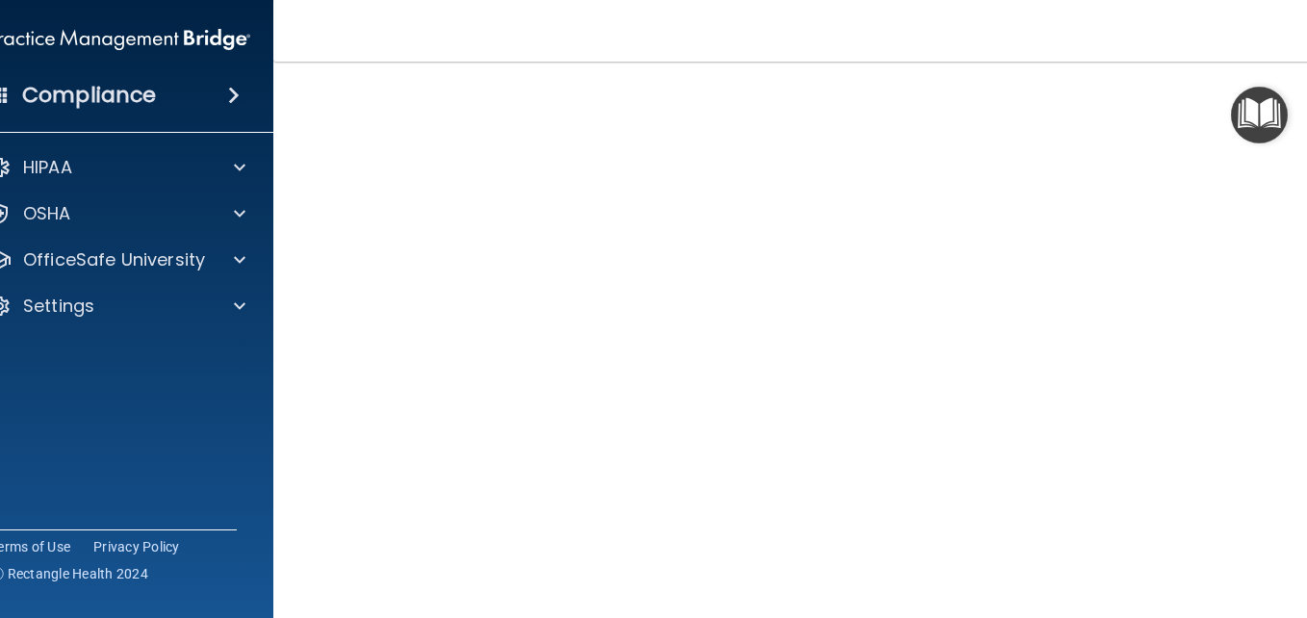
scroll to position [118, 0]
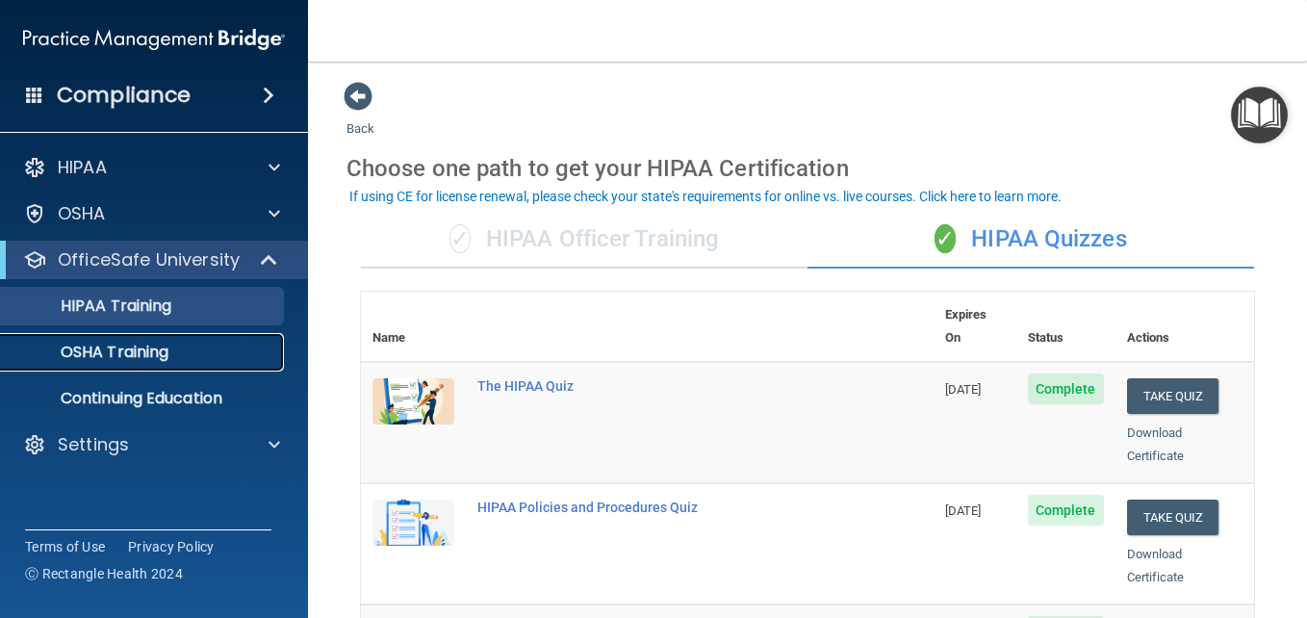
click at [167, 353] on p "OSHA Training" at bounding box center [91, 352] width 156 height 19
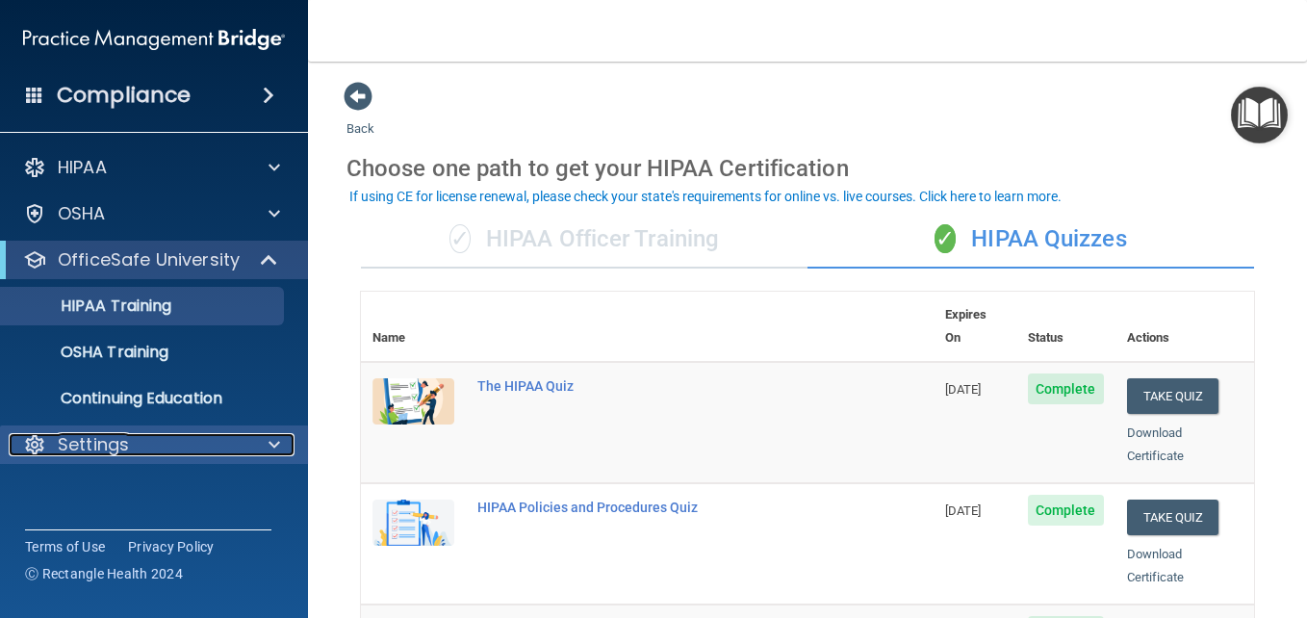
click at [204, 441] on div "Settings" at bounding box center [128, 444] width 239 height 23
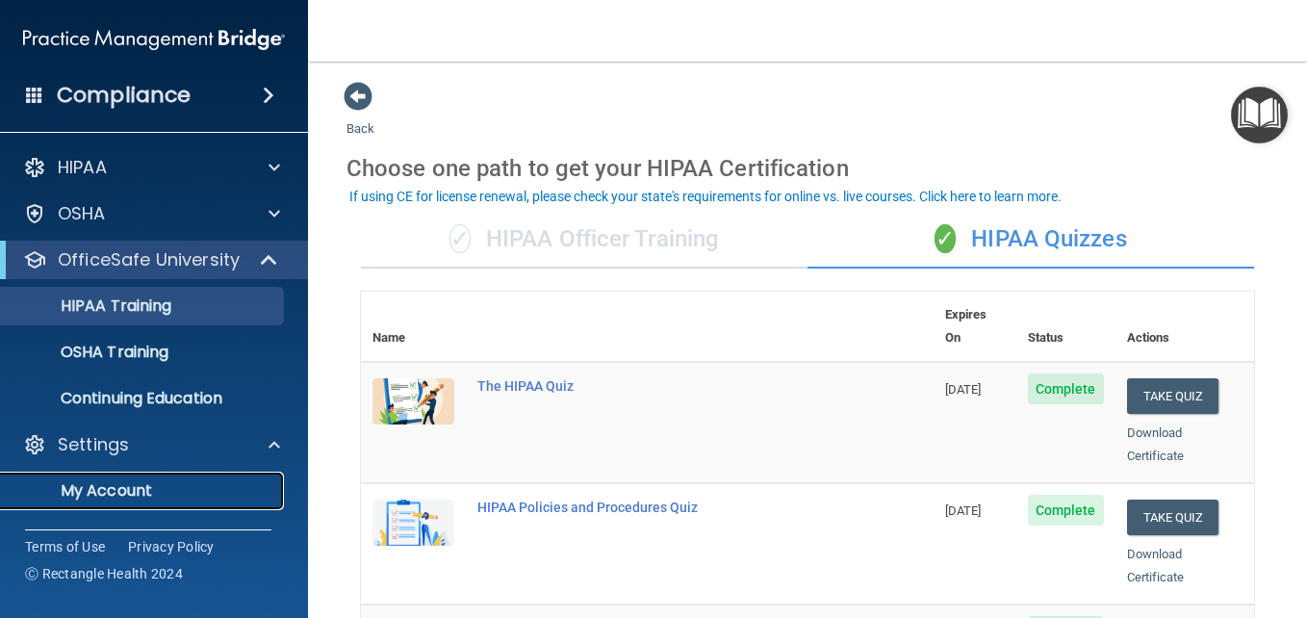
click at [128, 492] on p "My Account" at bounding box center [144, 490] width 263 height 19
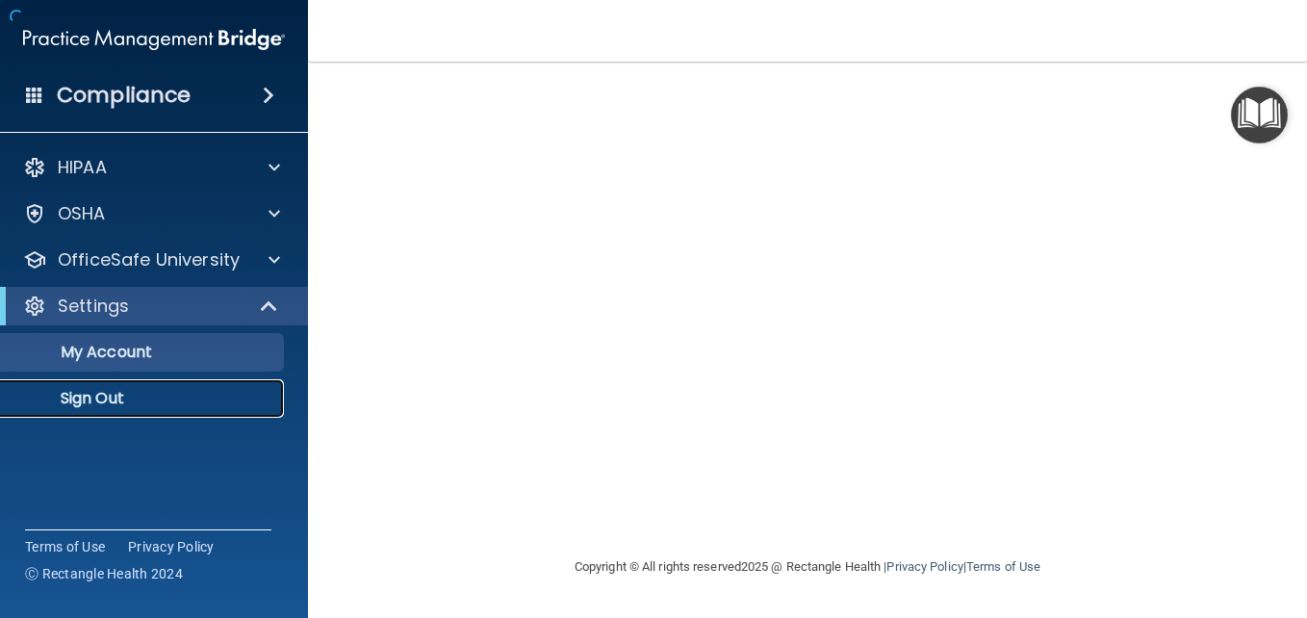
click at [89, 399] on p "Sign Out" at bounding box center [144, 398] width 263 height 19
